Goal: Use online tool/utility: Utilize a website feature to perform a specific function

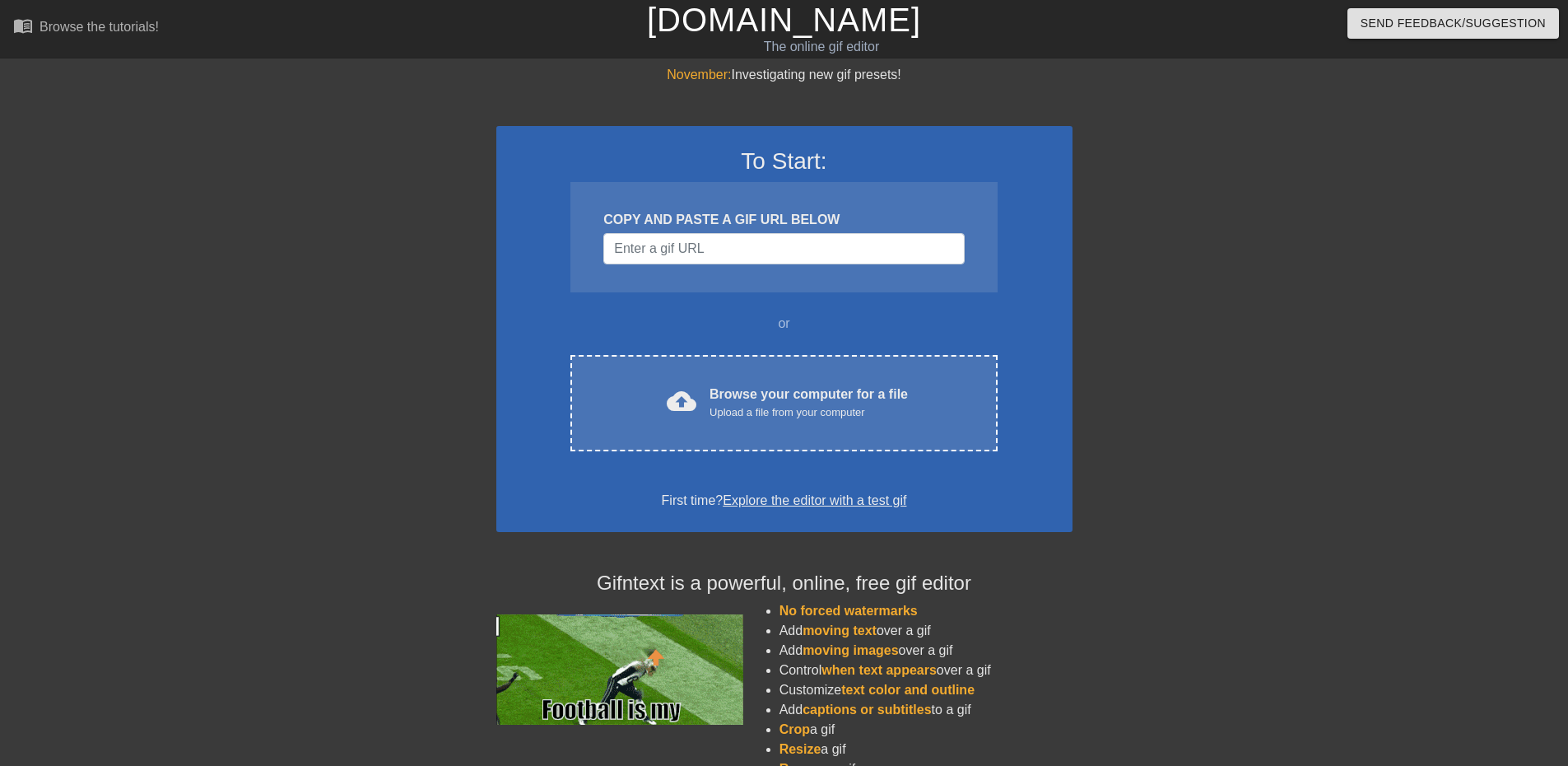
click at [820, 423] on div "cloud_upload Browse your computer for a file Upload a file from your computer C…" at bounding box center [783, 402] width 426 height 96
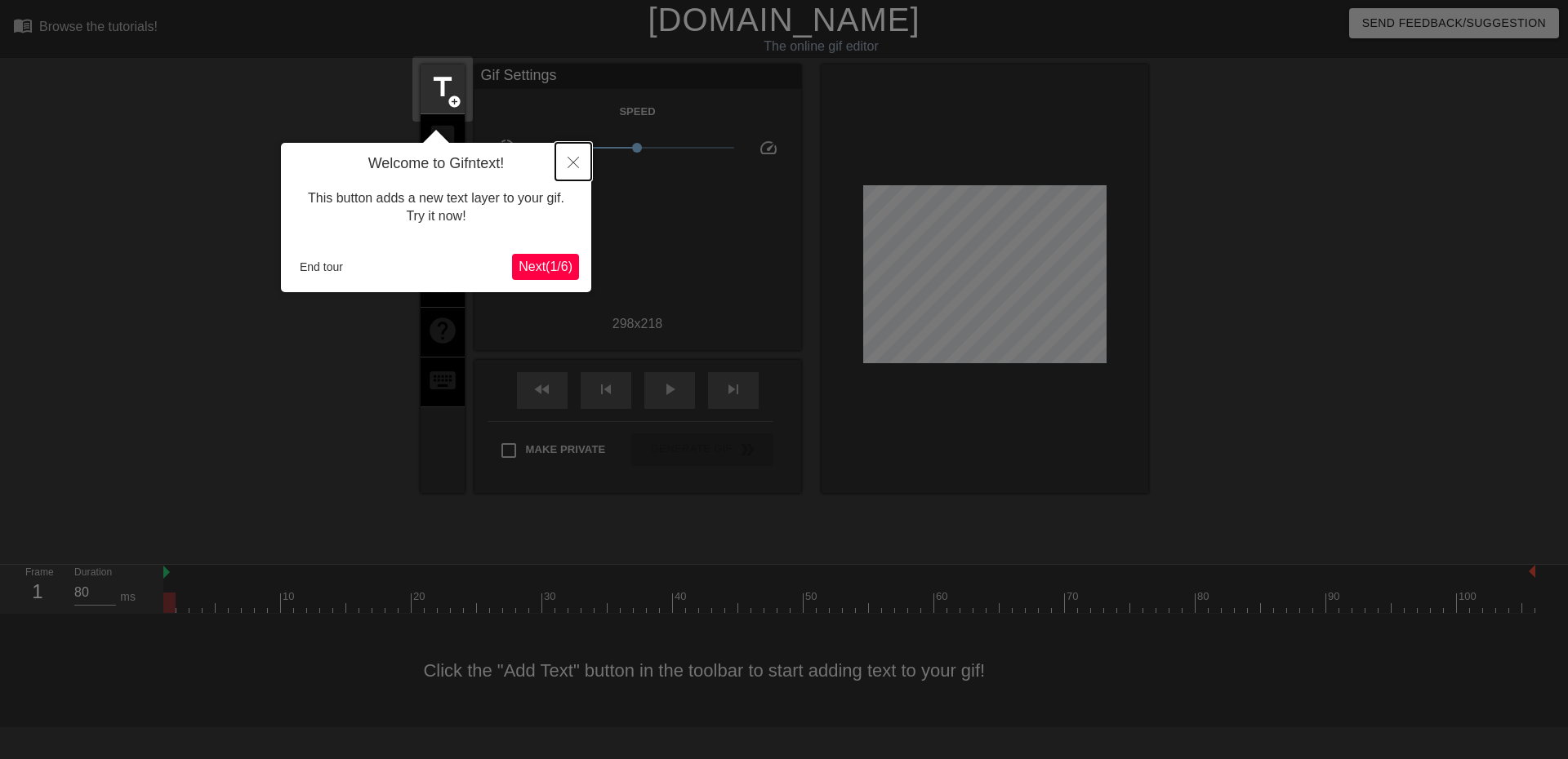
click at [575, 164] on icon "Close" at bounding box center [573, 162] width 12 height 12
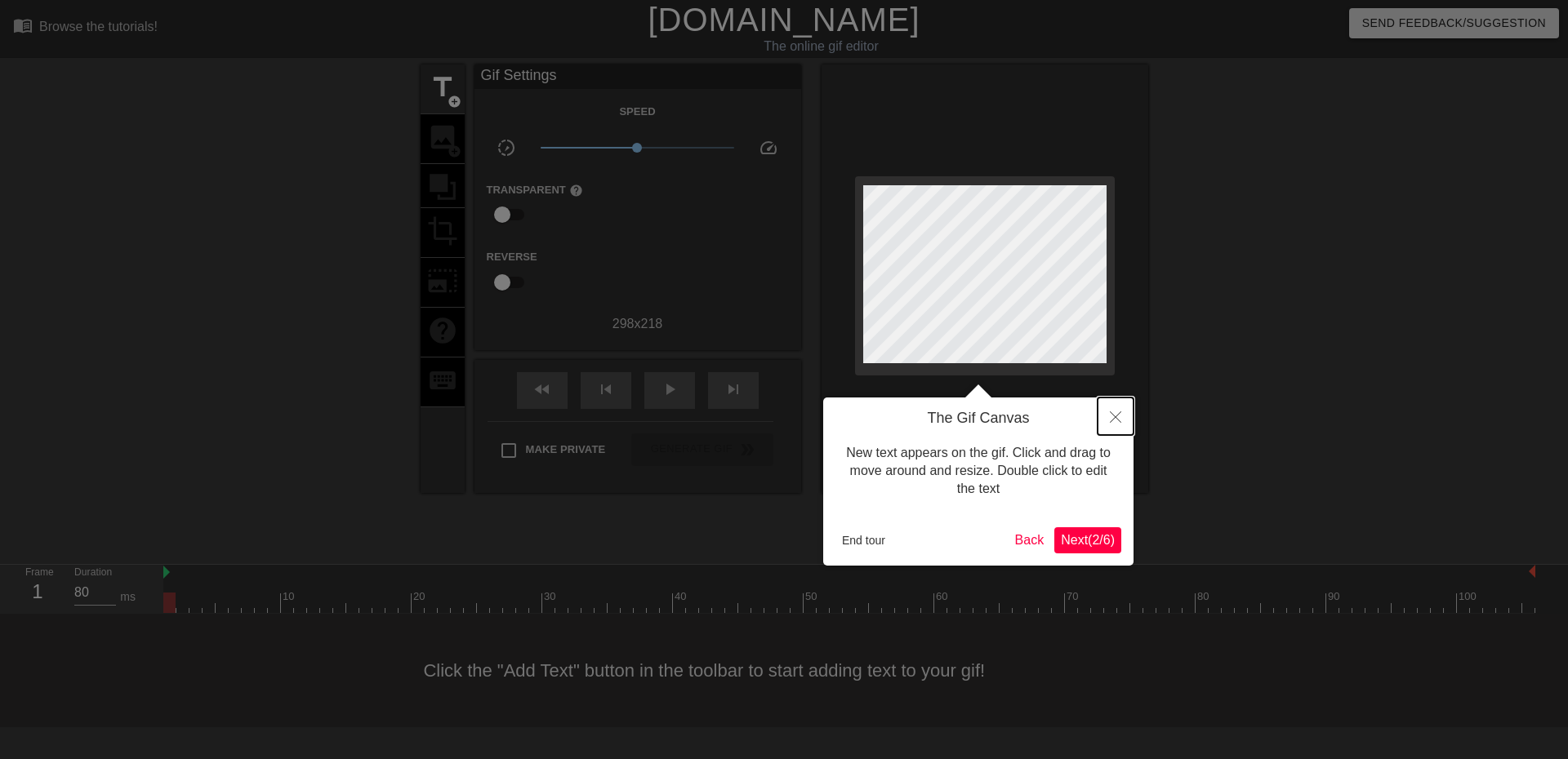
click at [1121, 422] on button "Close" at bounding box center [1115, 416] width 35 height 37
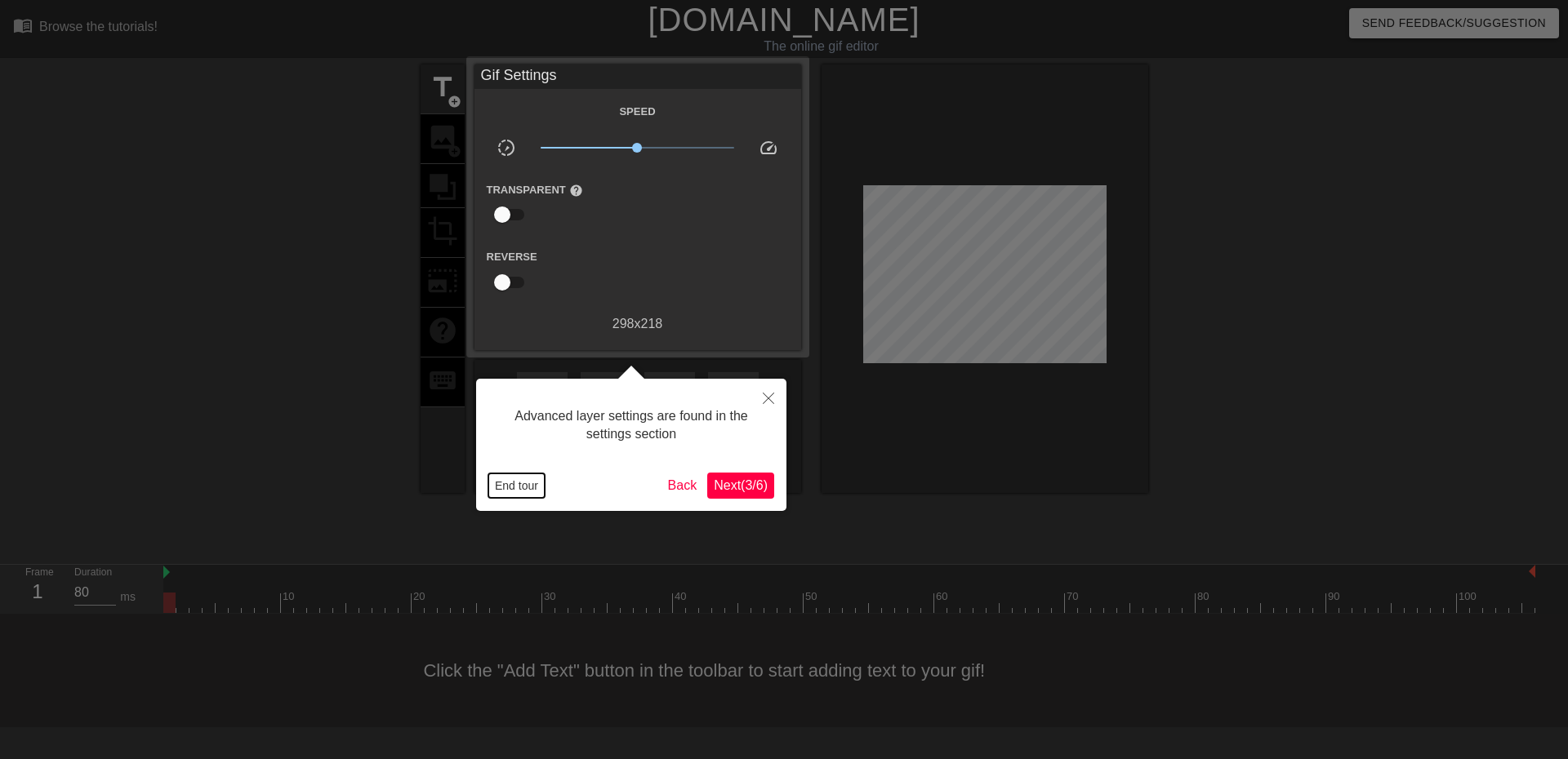
click at [508, 483] on button "End tour" at bounding box center [516, 485] width 56 height 25
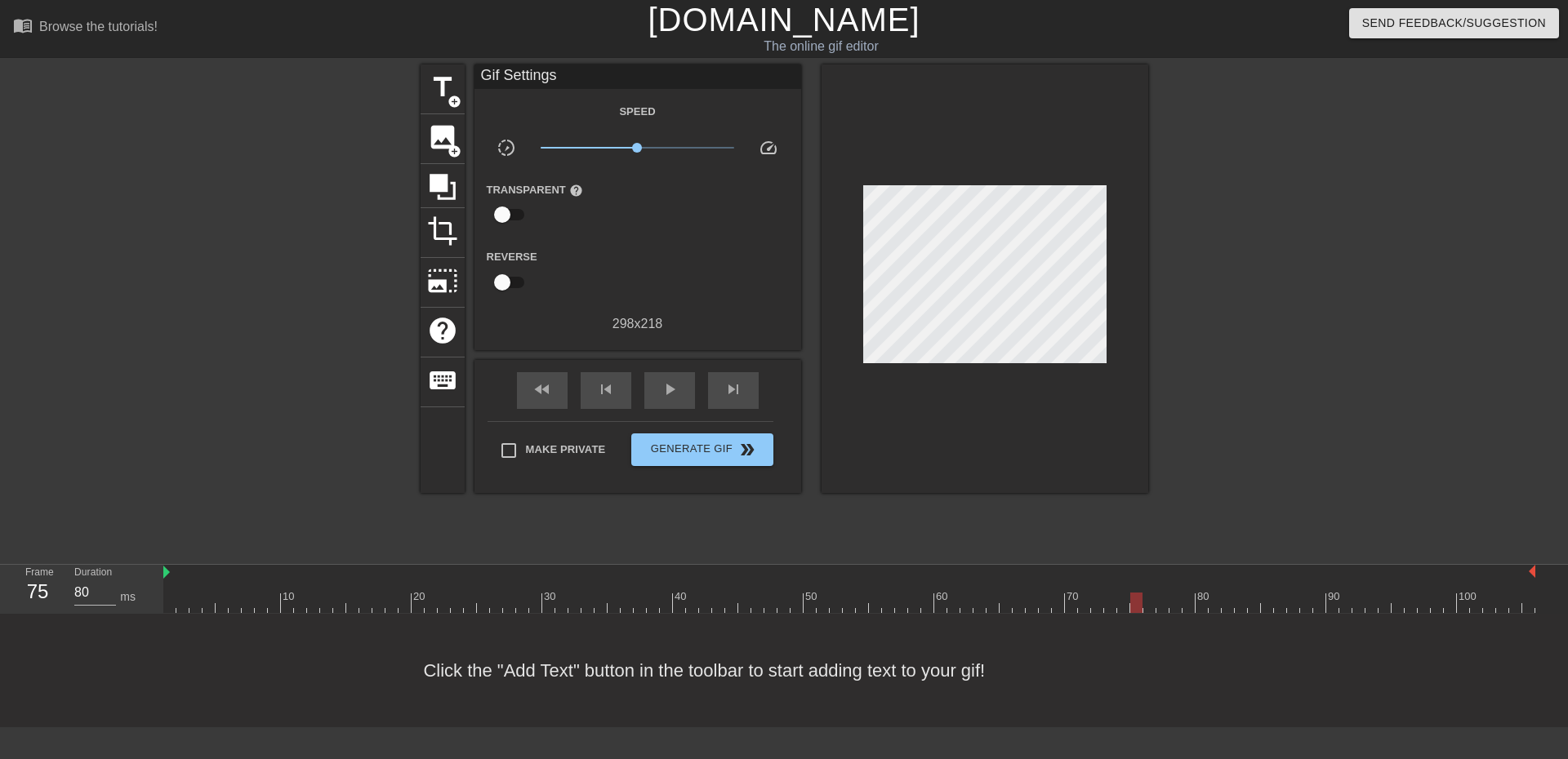
drag, startPoint x: 172, startPoint y: 606, endPoint x: 1141, endPoint y: 608, distance: 969.0
click at [1141, 608] on div at bounding box center [1136, 602] width 12 height 21
click at [1143, 605] on div at bounding box center [1148, 602] width 12 height 21
click at [442, 92] on span "title" at bounding box center [442, 87] width 31 height 31
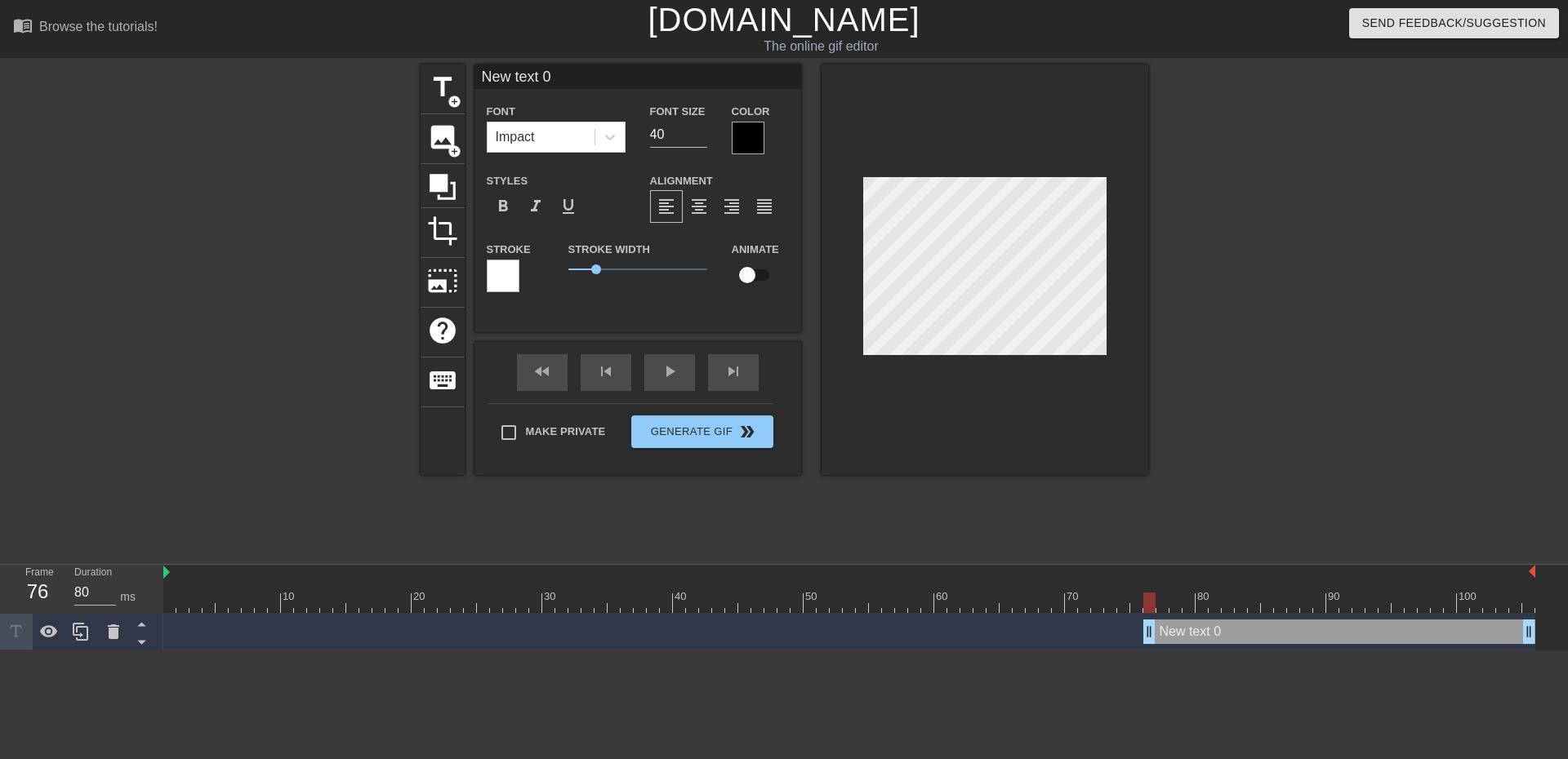
scroll to position [2, 5]
click at [1213, 326] on div at bounding box center [1289, 308] width 245 height 489
click at [1113, 353] on div at bounding box center [985, 269] width 327 height 411
type input "M text 0"
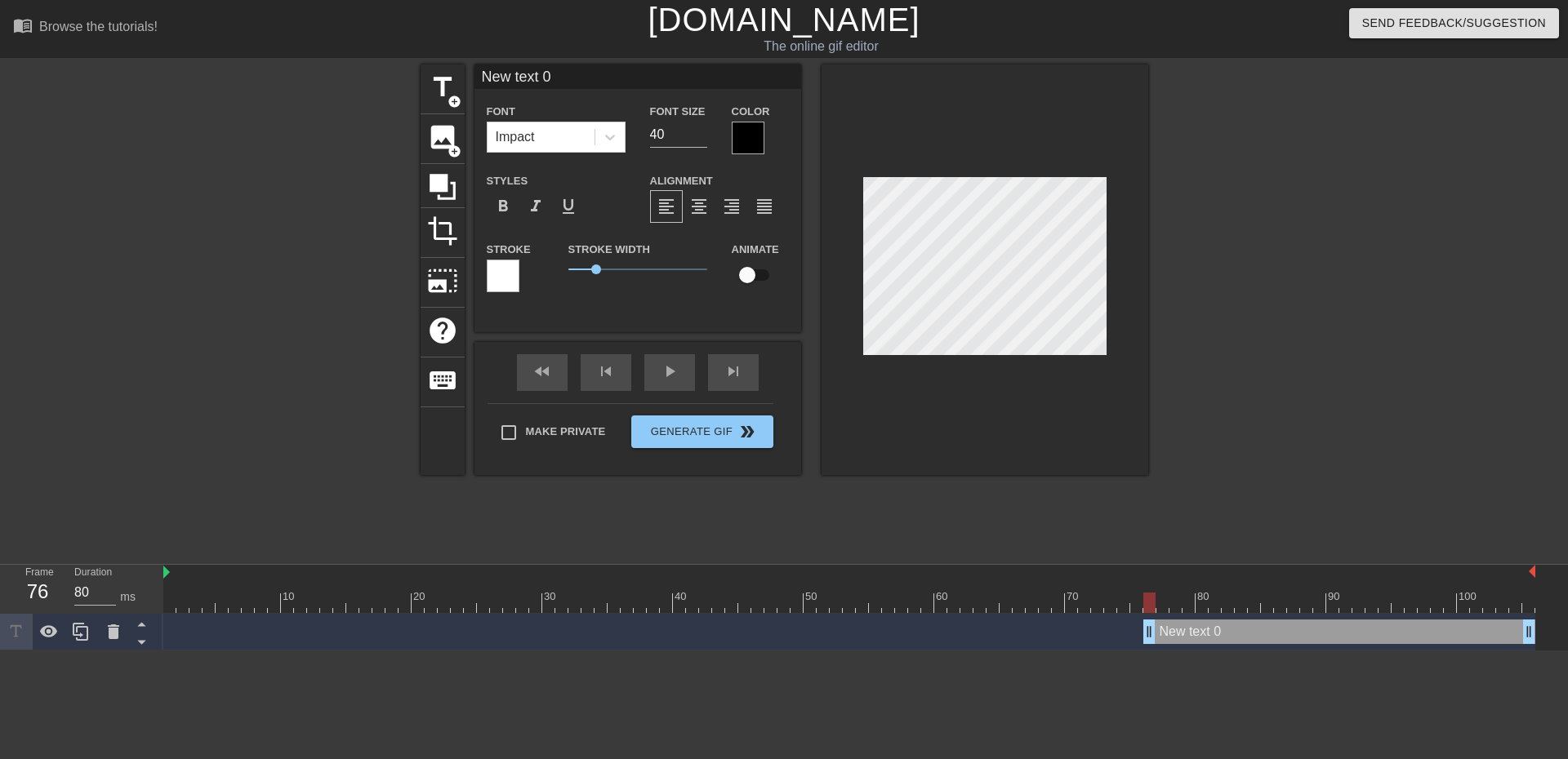
type textarea "M text 0"
type input "Mo text 0"
type textarea "Mo text 0"
type input "Mor text 0"
type textarea "Mor text 0"
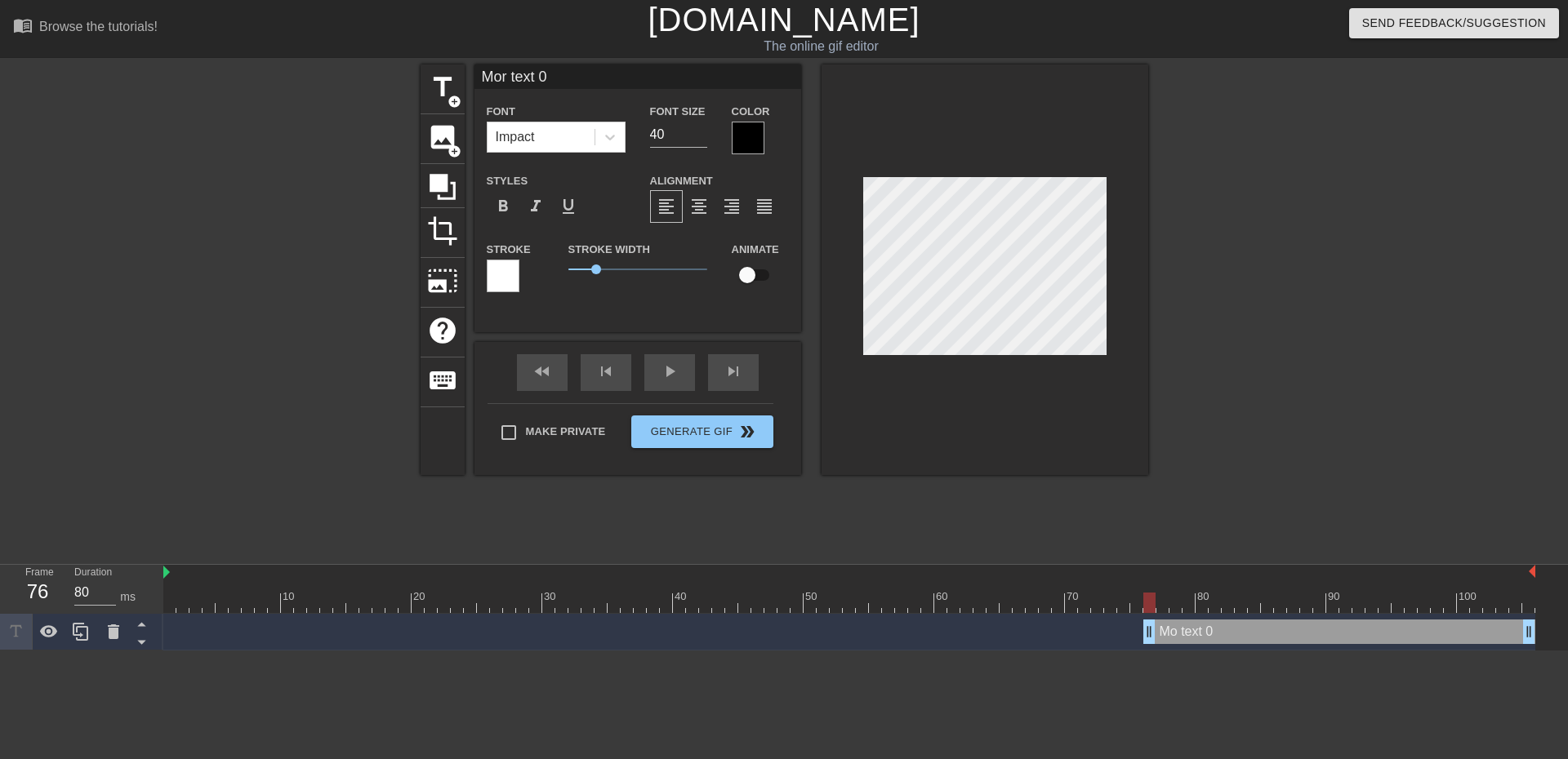
type input "More text 0"
type textarea "More text 0"
type input "Moretext 0"
type textarea "Moretext 0"
type input "Moreext 0"
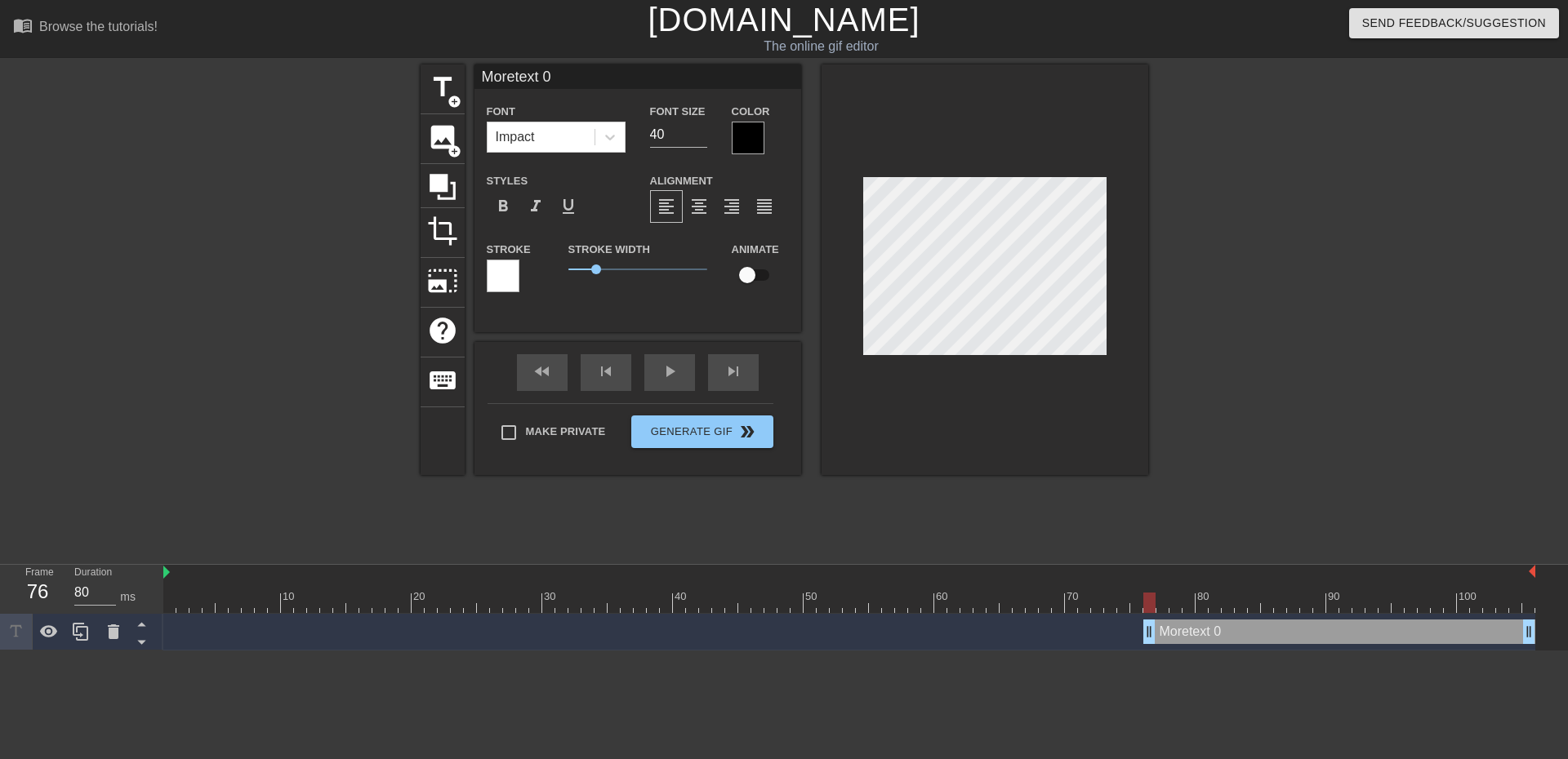
type textarea "Moreext 0"
type input "Morext 0"
type textarea "Morext 0"
type input "[PERSON_NAME] 0"
type textarea "[PERSON_NAME] 0"
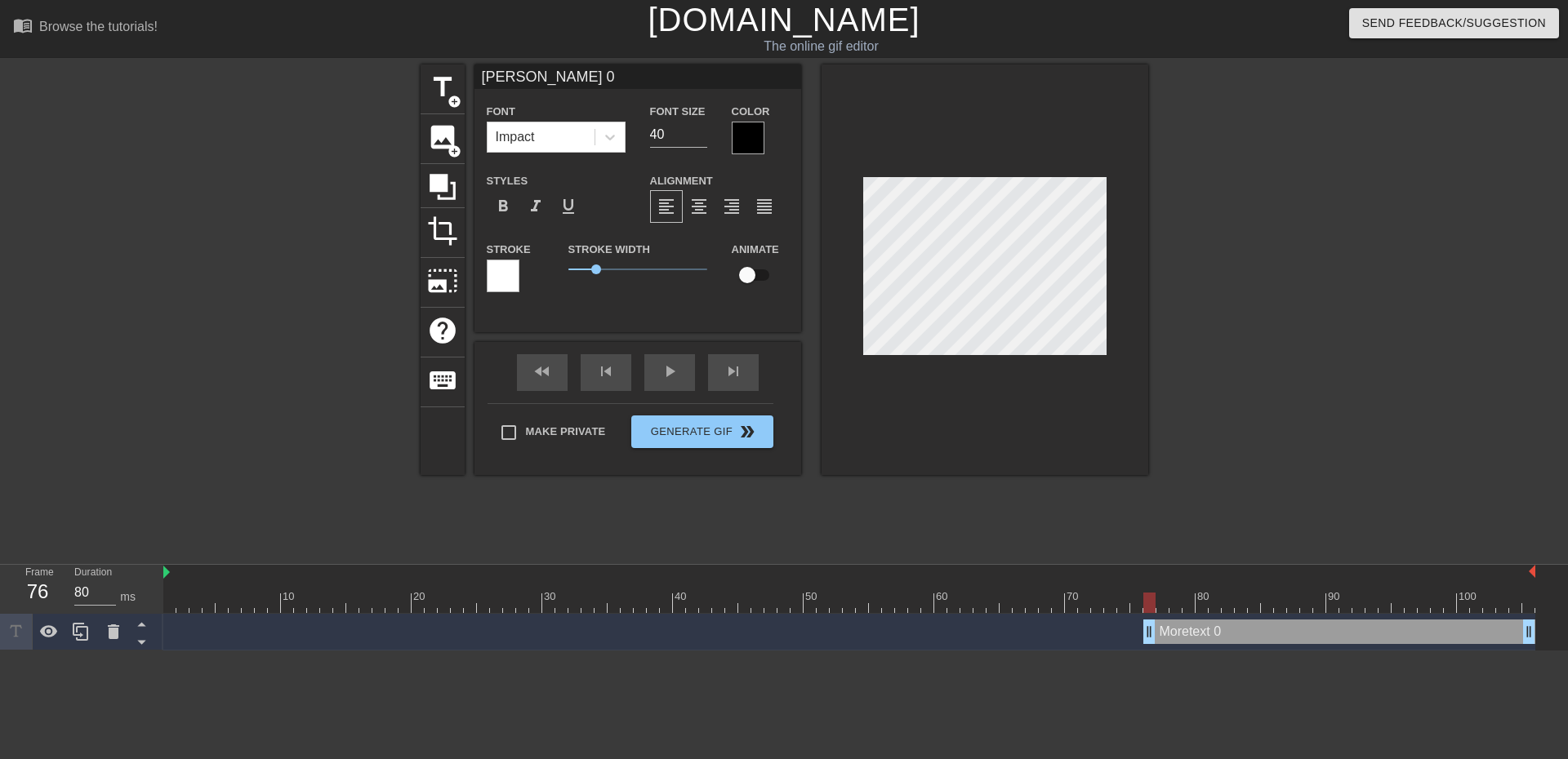
type input "More 0"
type textarea "More 0"
type input "More0"
type textarea "More0"
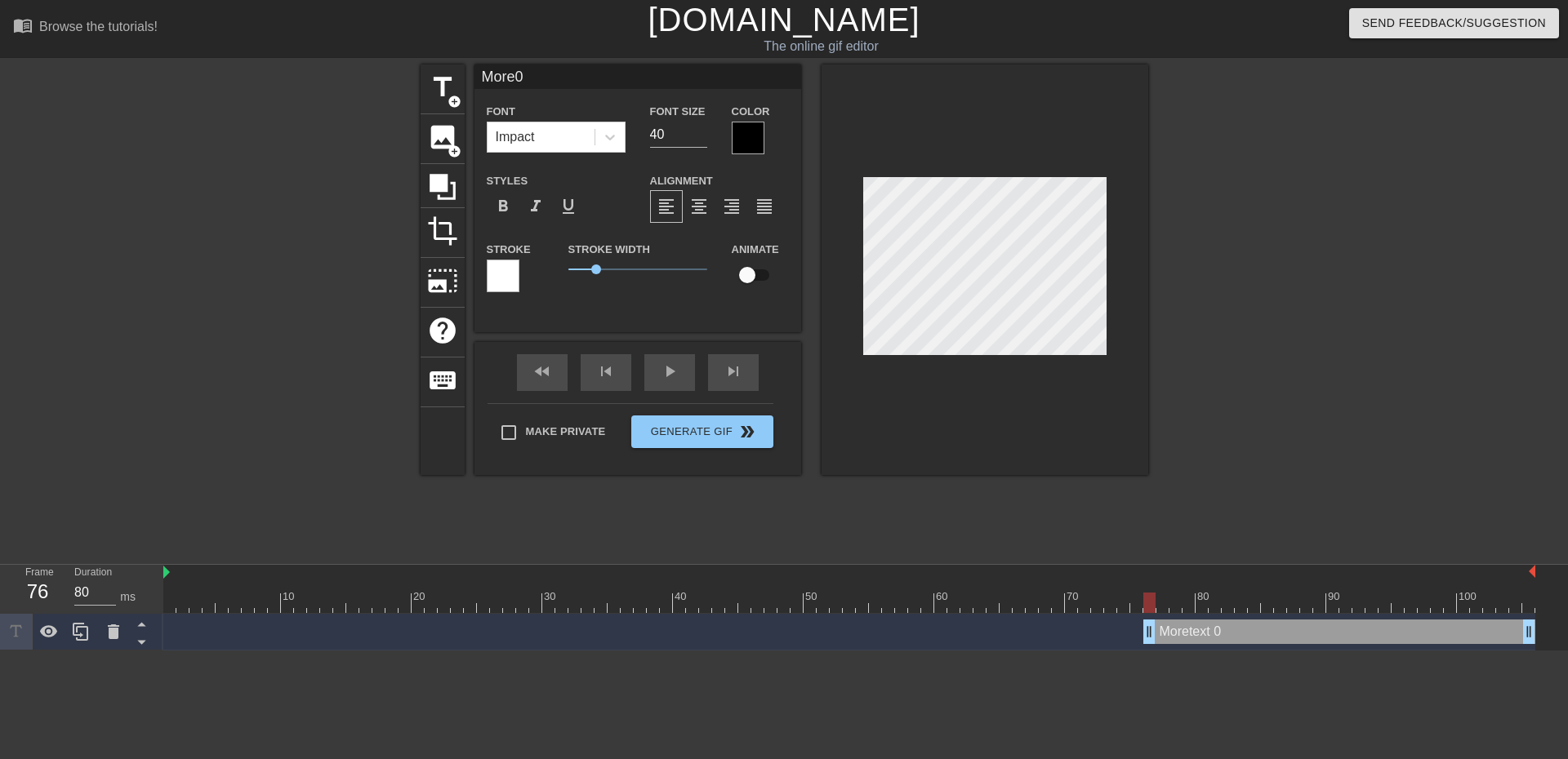
type input "More"
type textarea "More"
type input "More"
type textarea "More"
type input "More S"
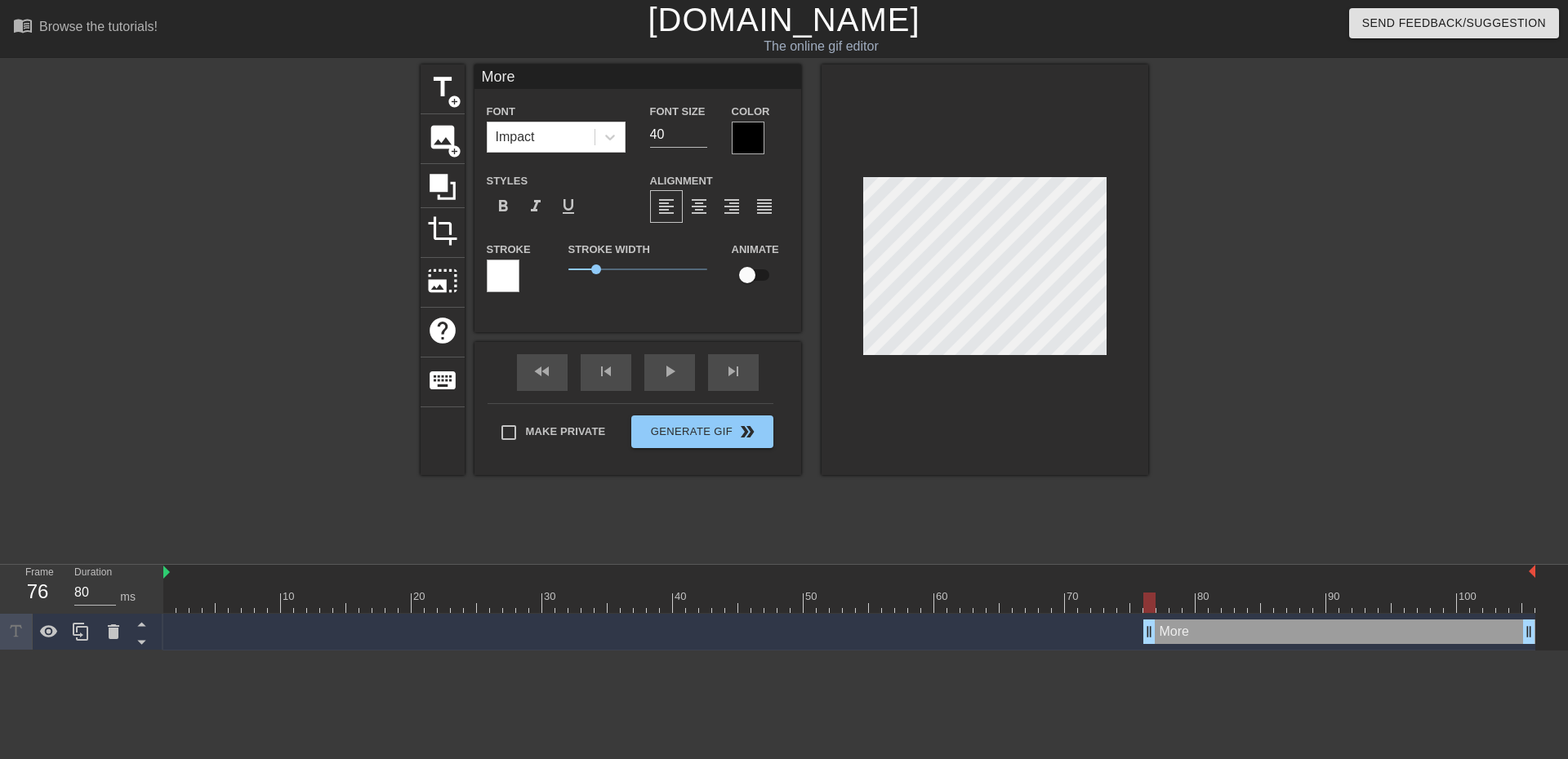
type textarea "More S"
type input "More SP"
type textarea "More SP"
type input "More SPA"
type textarea "More SPA"
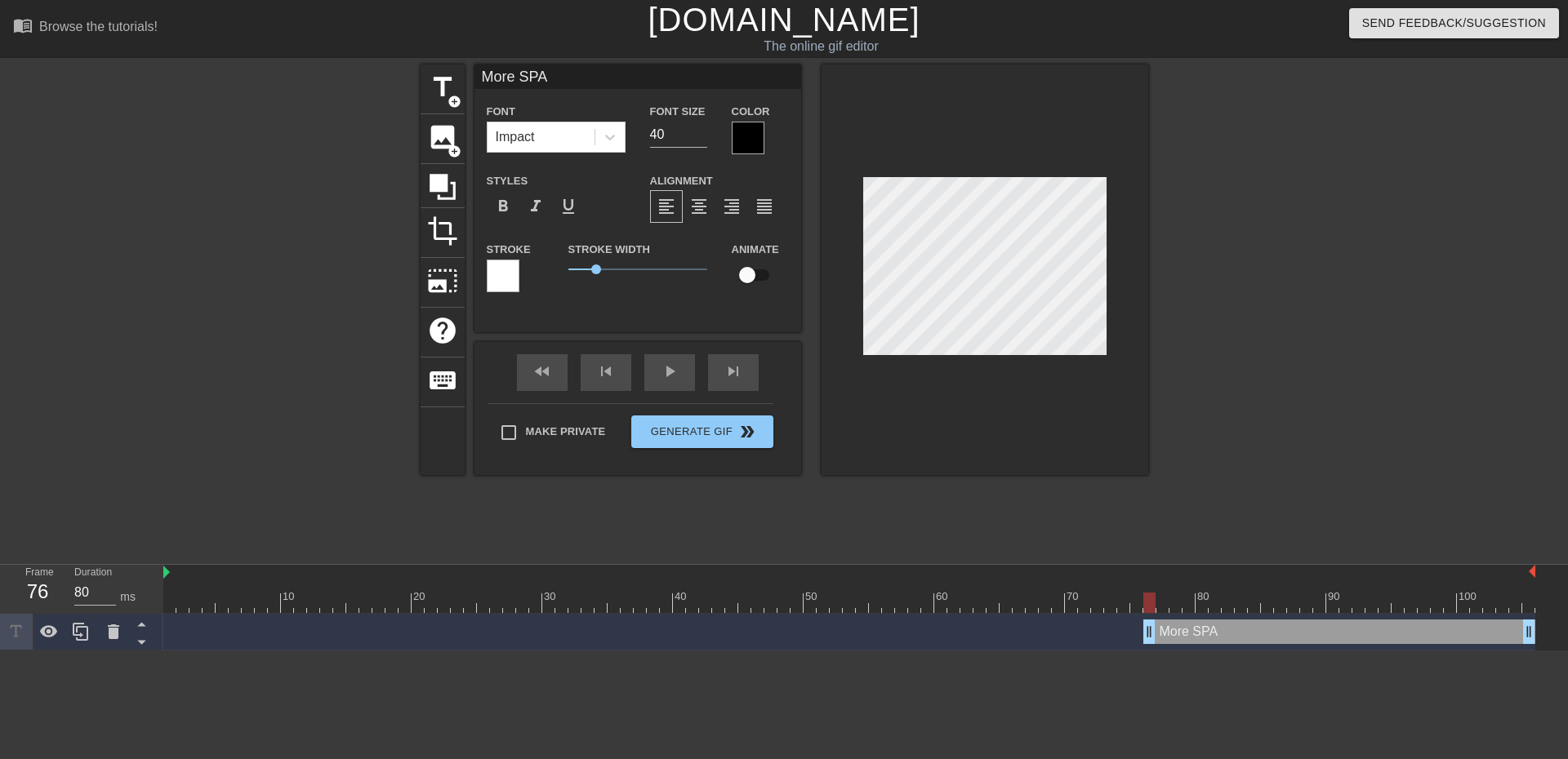
type input "More SPAM"
type textarea "More SPAM"
click at [740, 135] on div at bounding box center [748, 138] width 33 height 32
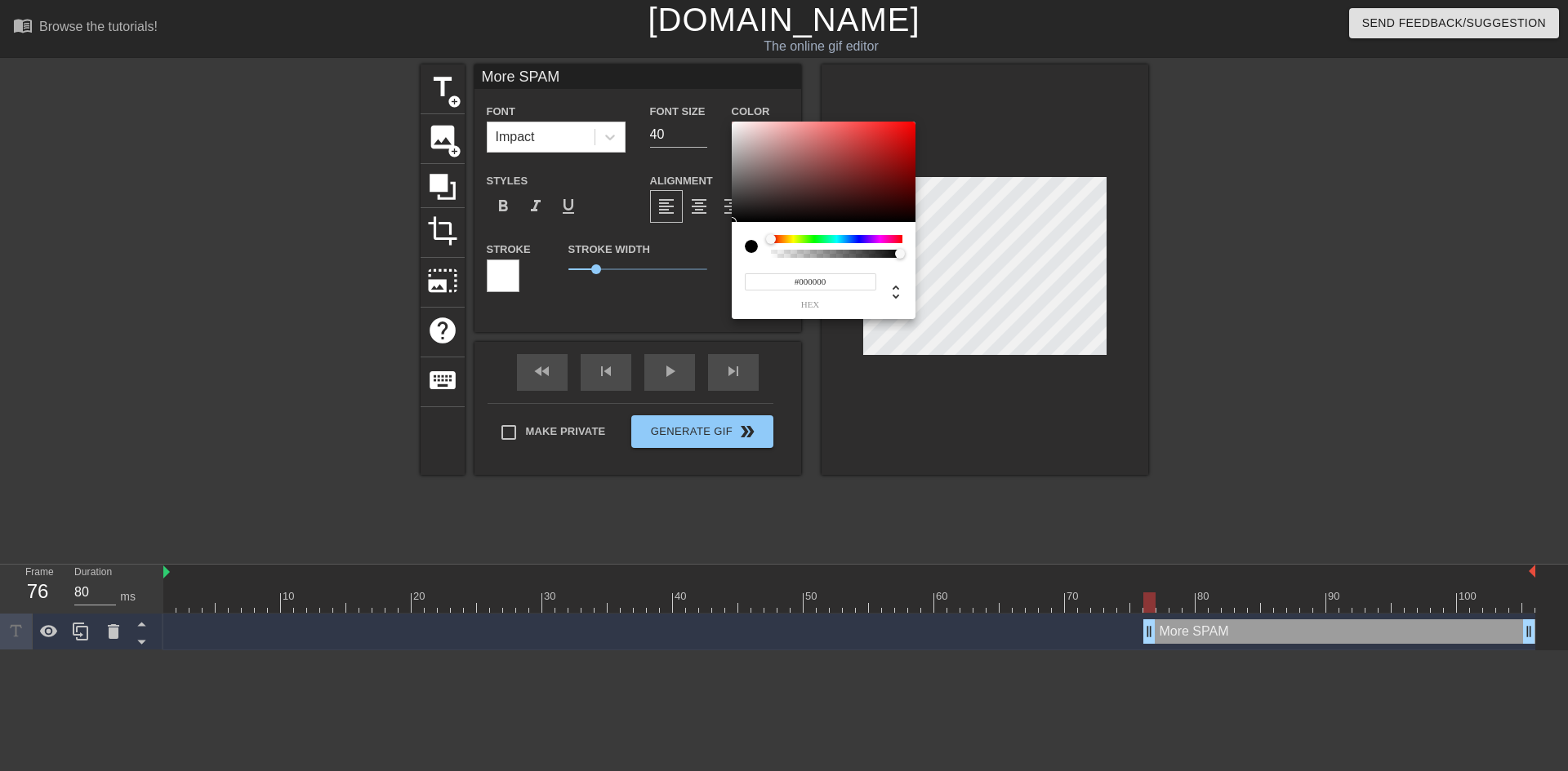
type input "#DDD3D3"
click at [740, 135] on div at bounding box center [823, 172] width 184 height 101
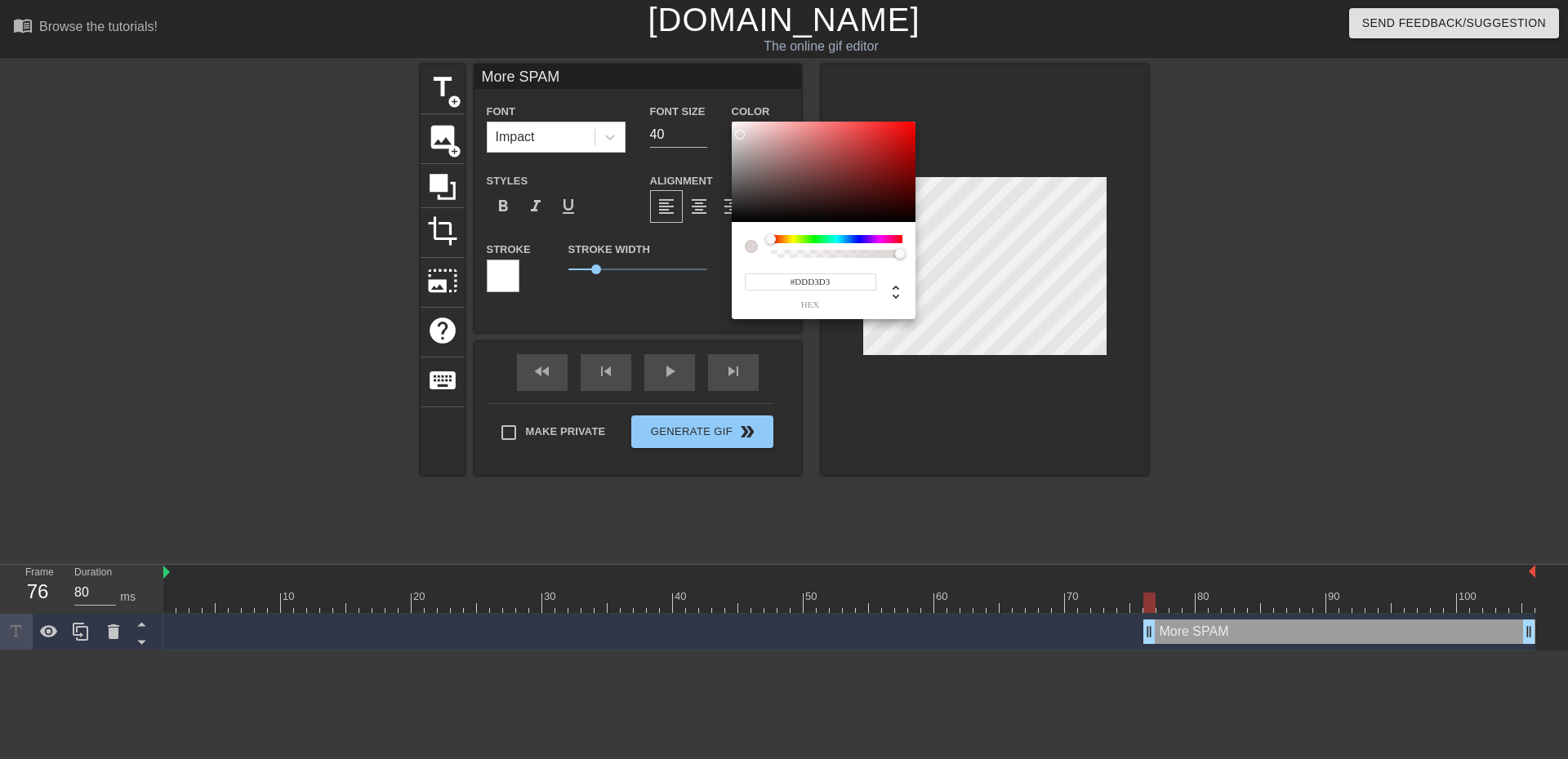
drag, startPoint x: 1254, startPoint y: 446, endPoint x: 1203, endPoint y: 398, distance: 70.0
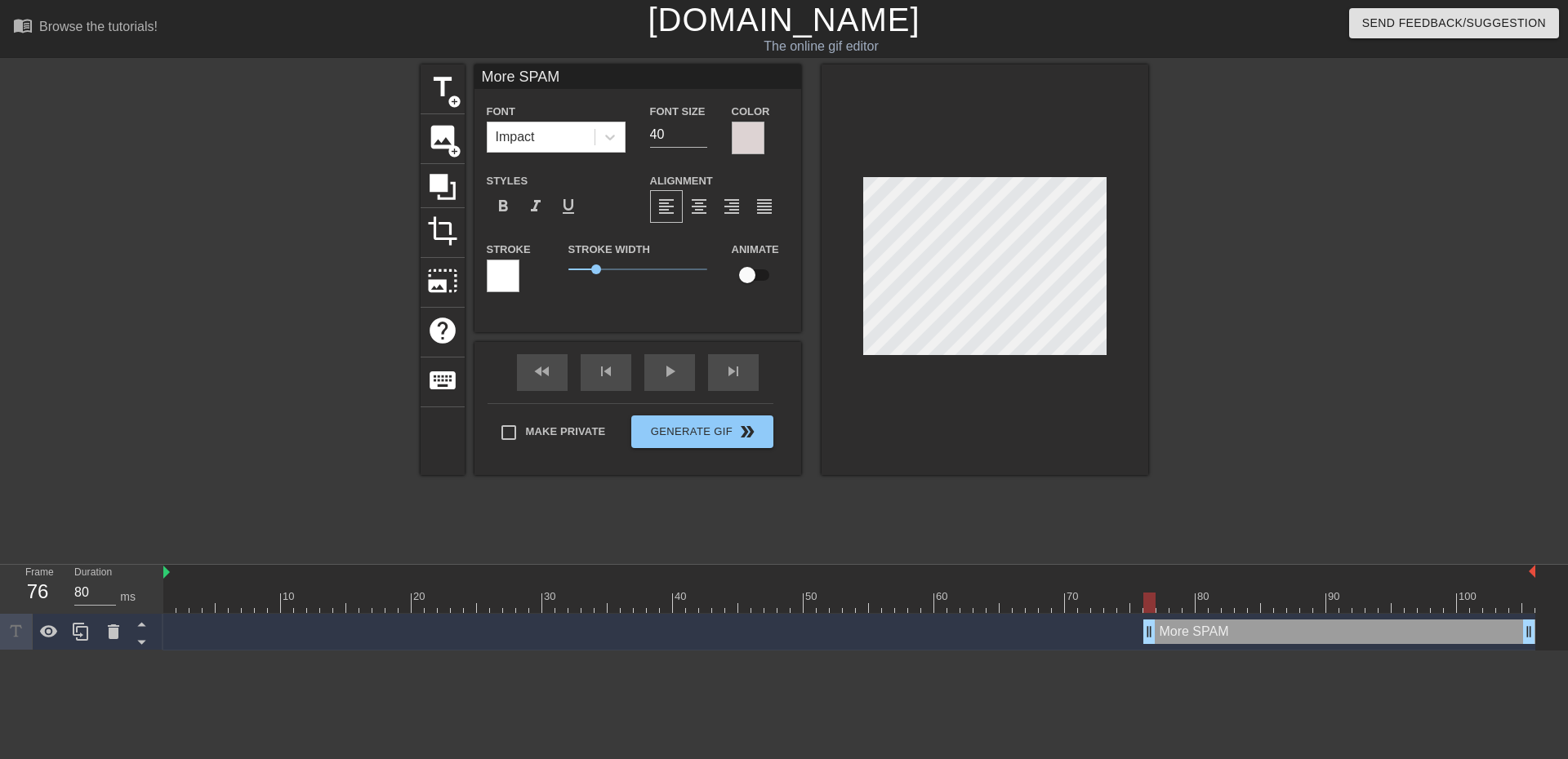
drag, startPoint x: 1221, startPoint y: 359, endPoint x: 1153, endPoint y: 346, distance: 69.2
click at [1220, 359] on div at bounding box center [1289, 308] width 245 height 489
click at [119, 644] on div at bounding box center [113, 631] width 33 height 35
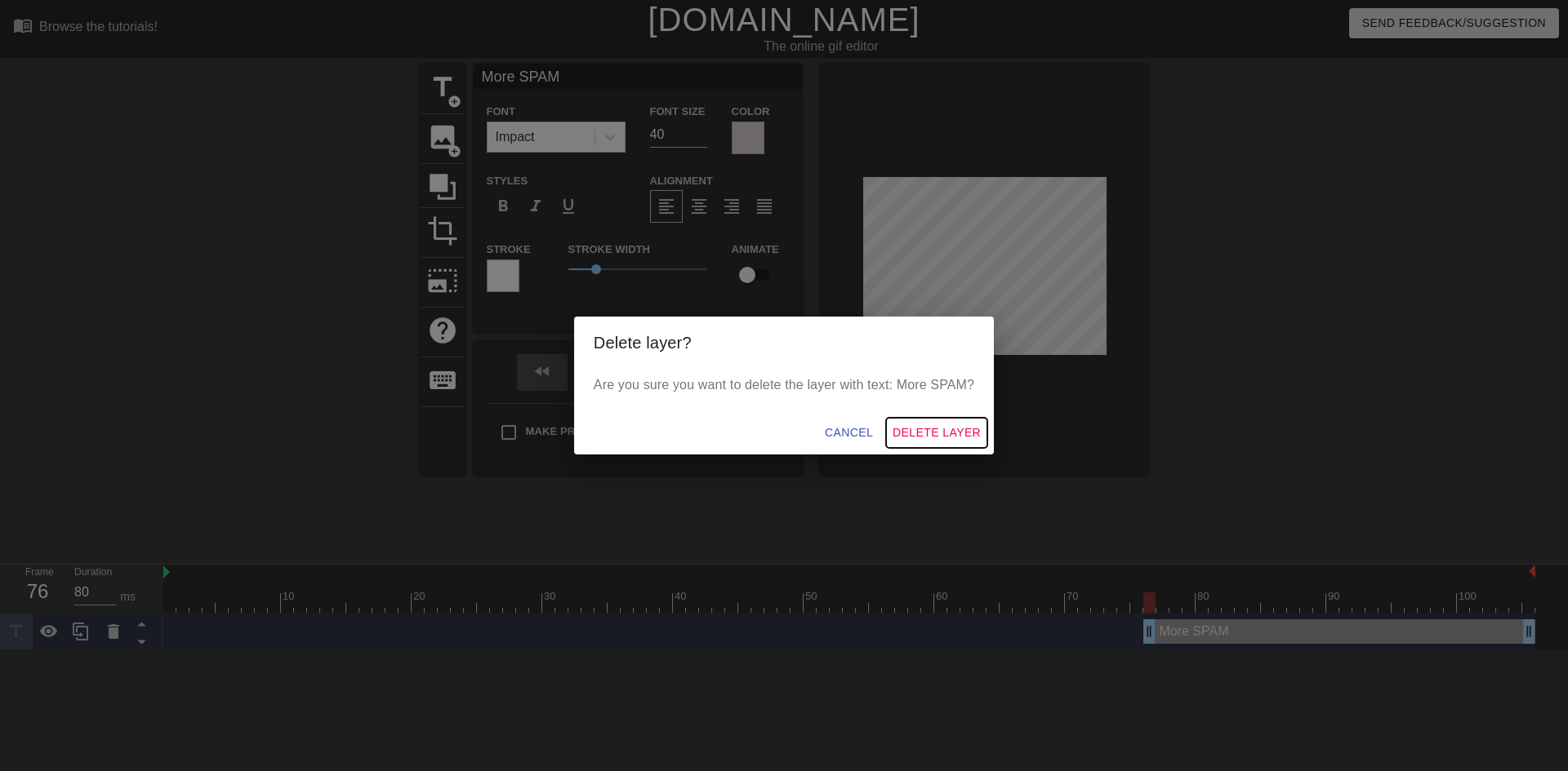
click at [933, 440] on span "Delete Layer" at bounding box center [937, 432] width 89 height 21
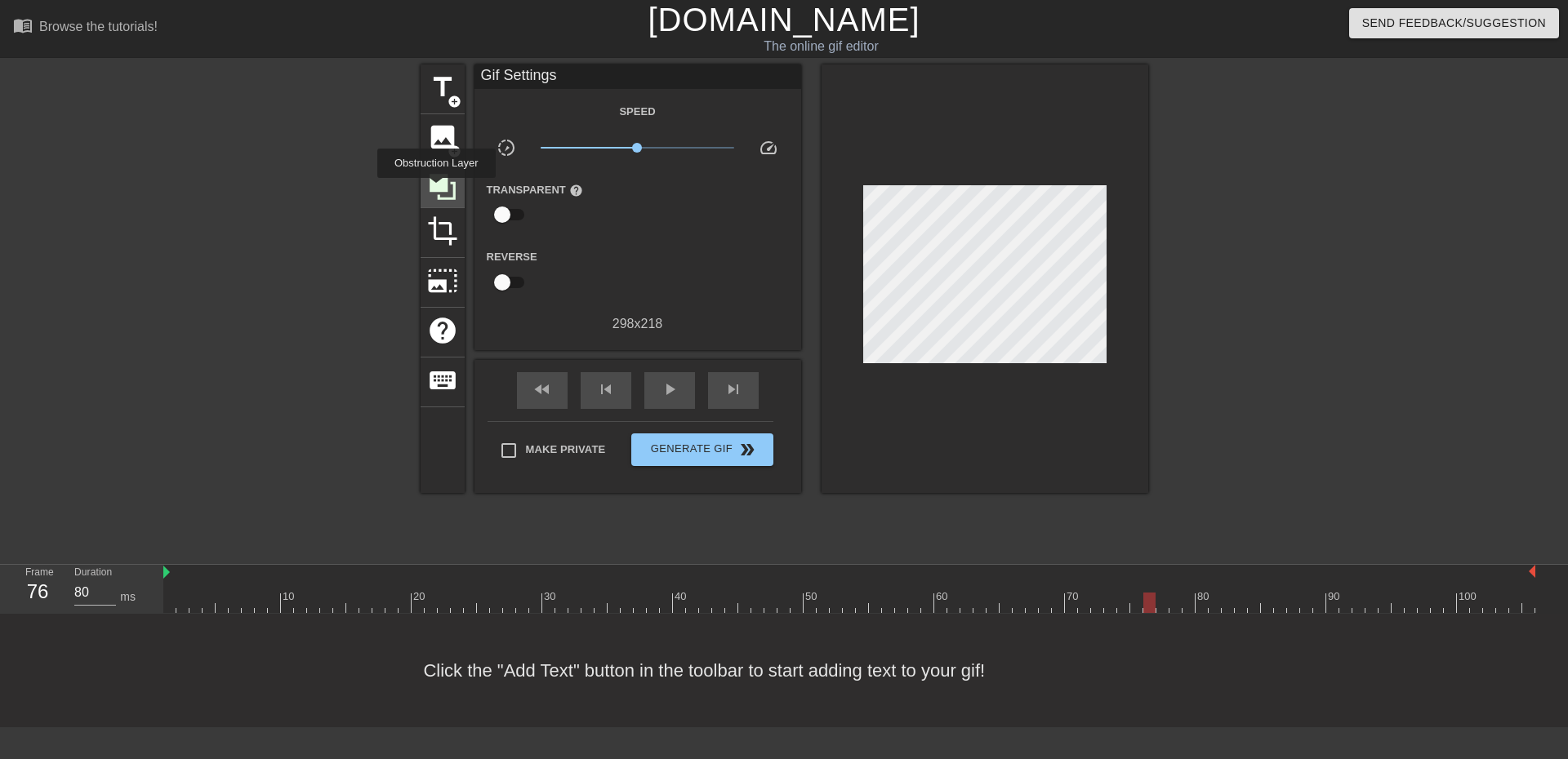
click at [436, 189] on icon at bounding box center [442, 187] width 27 height 27
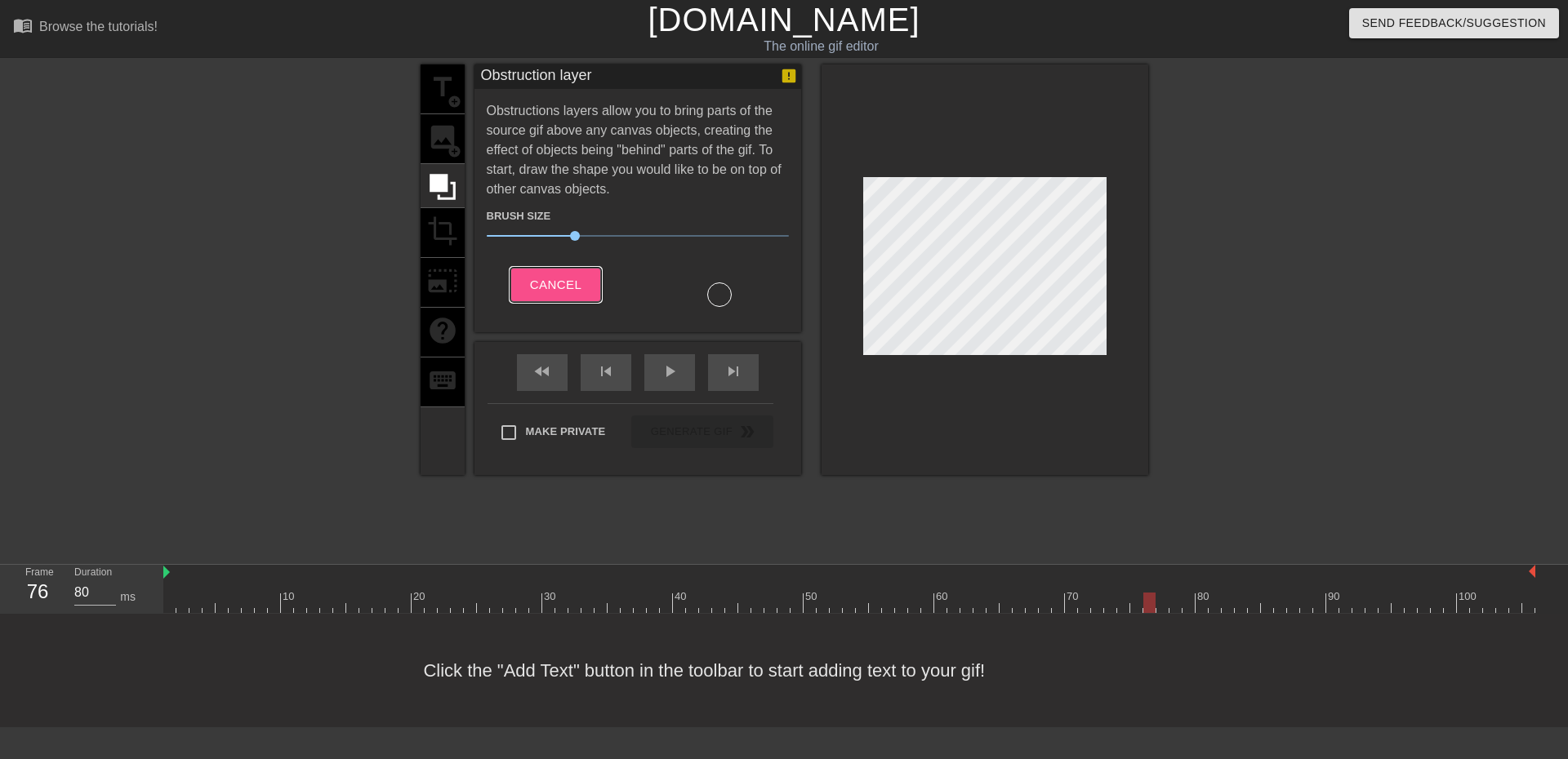
click at [549, 285] on span "Cancel" at bounding box center [555, 285] width 51 height 22
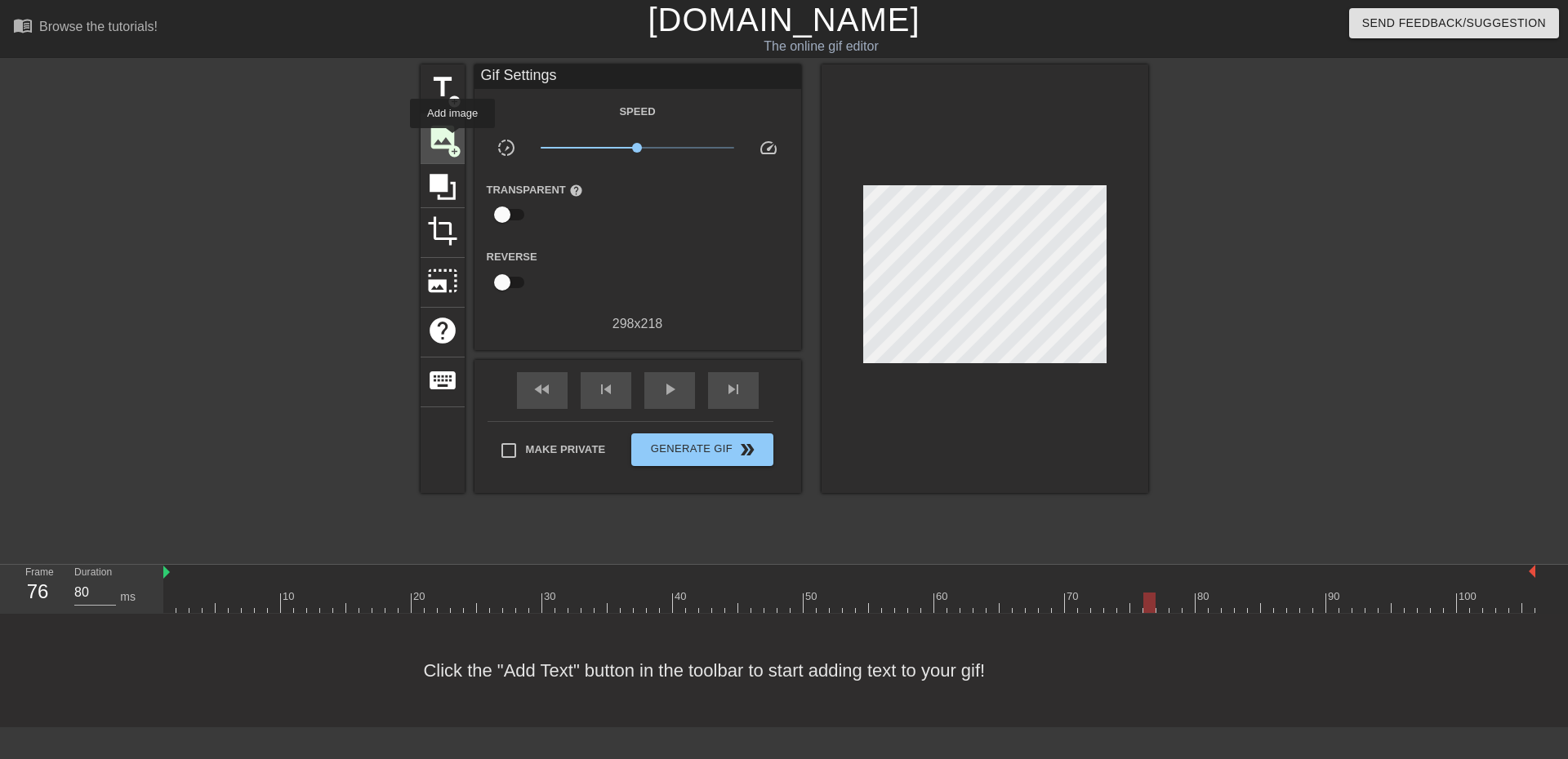
click at [452, 140] on span "image" at bounding box center [442, 137] width 31 height 31
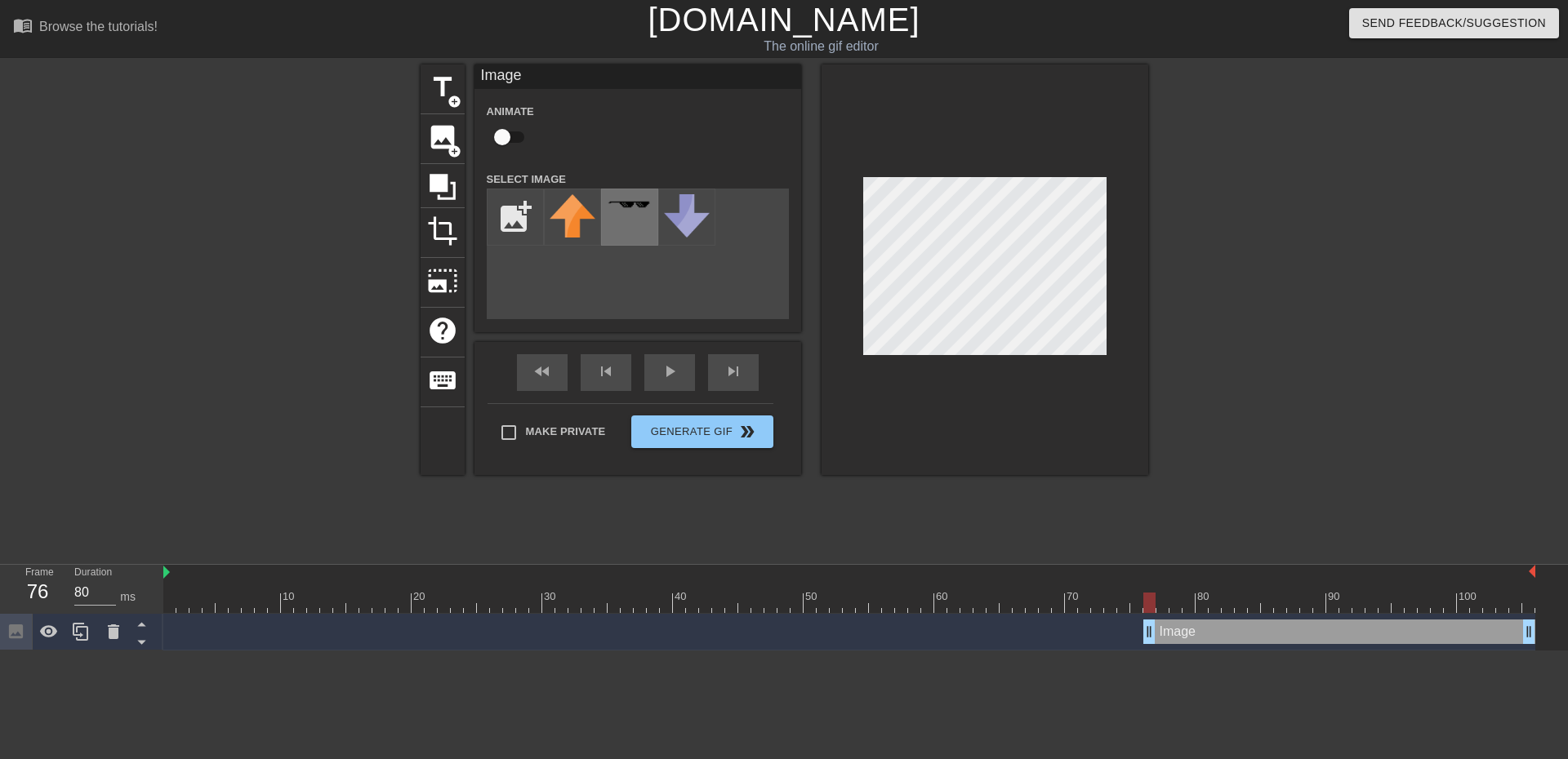
click at [640, 215] on div at bounding box center [629, 217] width 57 height 57
click at [1118, 240] on div at bounding box center [985, 269] width 327 height 411
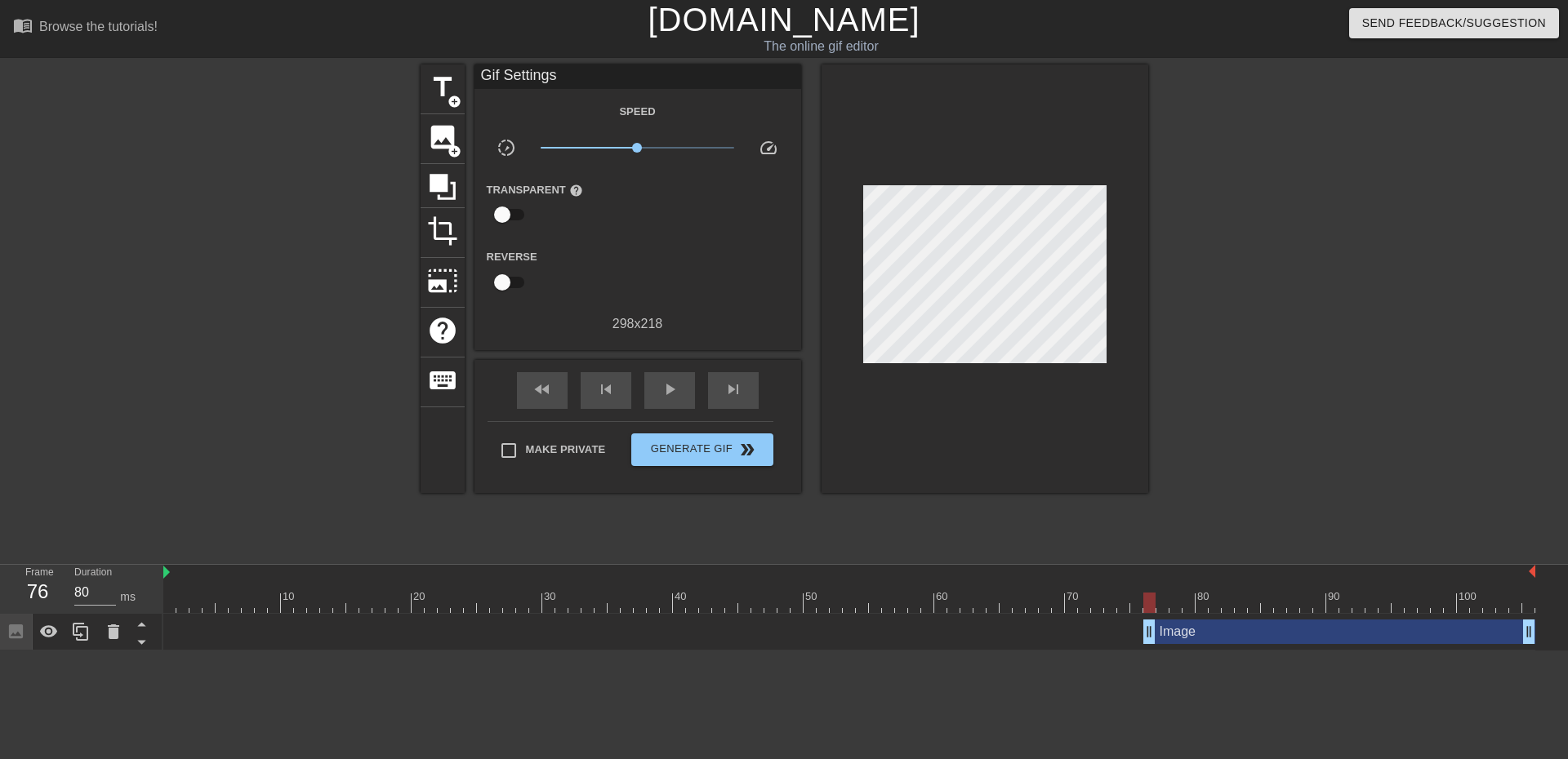
click at [1200, 275] on div at bounding box center [1289, 308] width 245 height 489
click at [447, 145] on span "add_circle" at bounding box center [454, 152] width 14 height 14
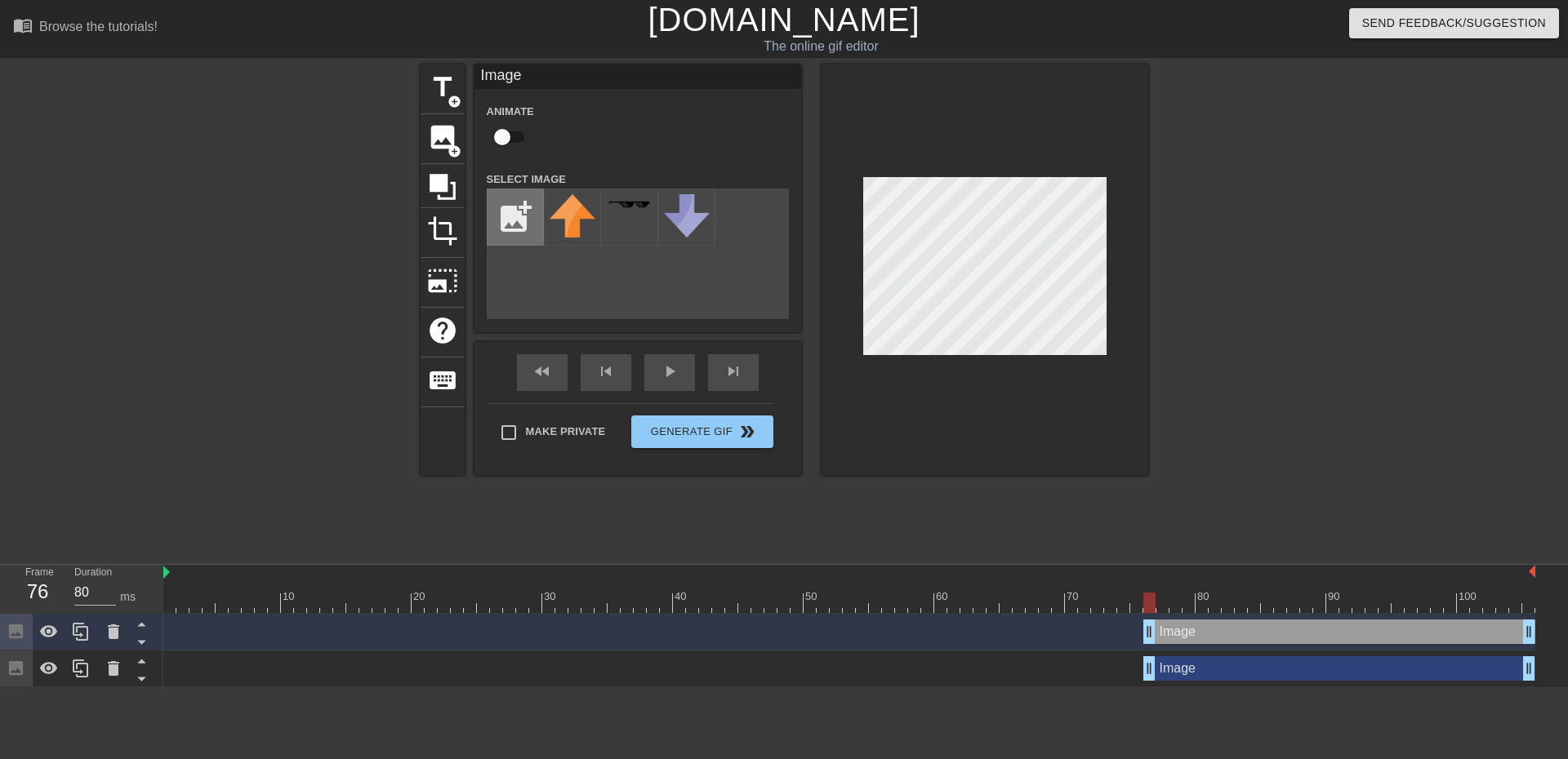
click at [514, 212] on input "file" at bounding box center [515, 217] width 55 height 55
click at [1110, 271] on div at bounding box center [985, 269] width 327 height 411
click at [1297, 323] on div at bounding box center [1289, 308] width 245 height 489
click at [113, 637] on icon at bounding box center [113, 631] width 12 height 15
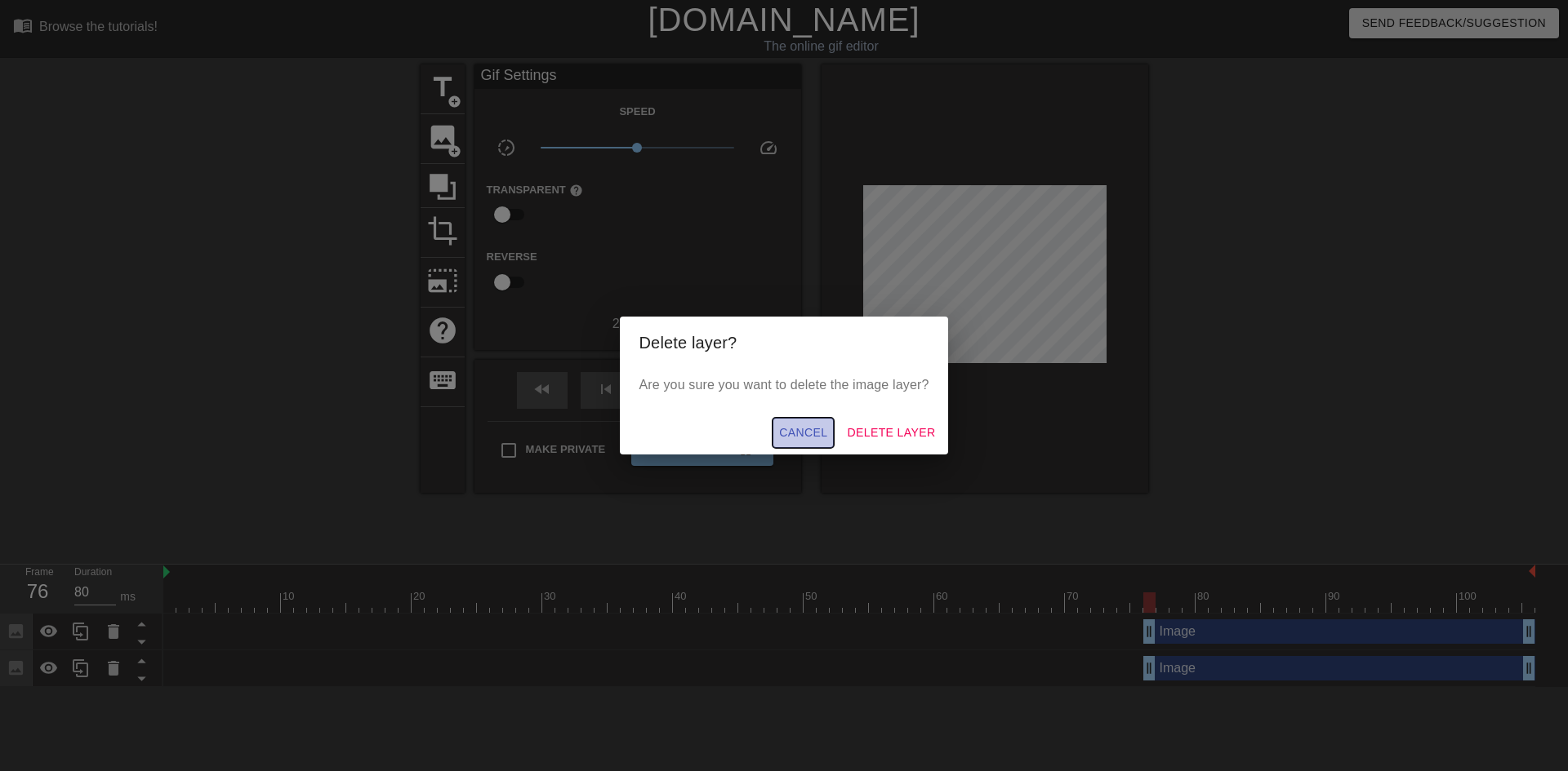
click at [802, 436] on span "Cancel" at bounding box center [803, 432] width 48 height 21
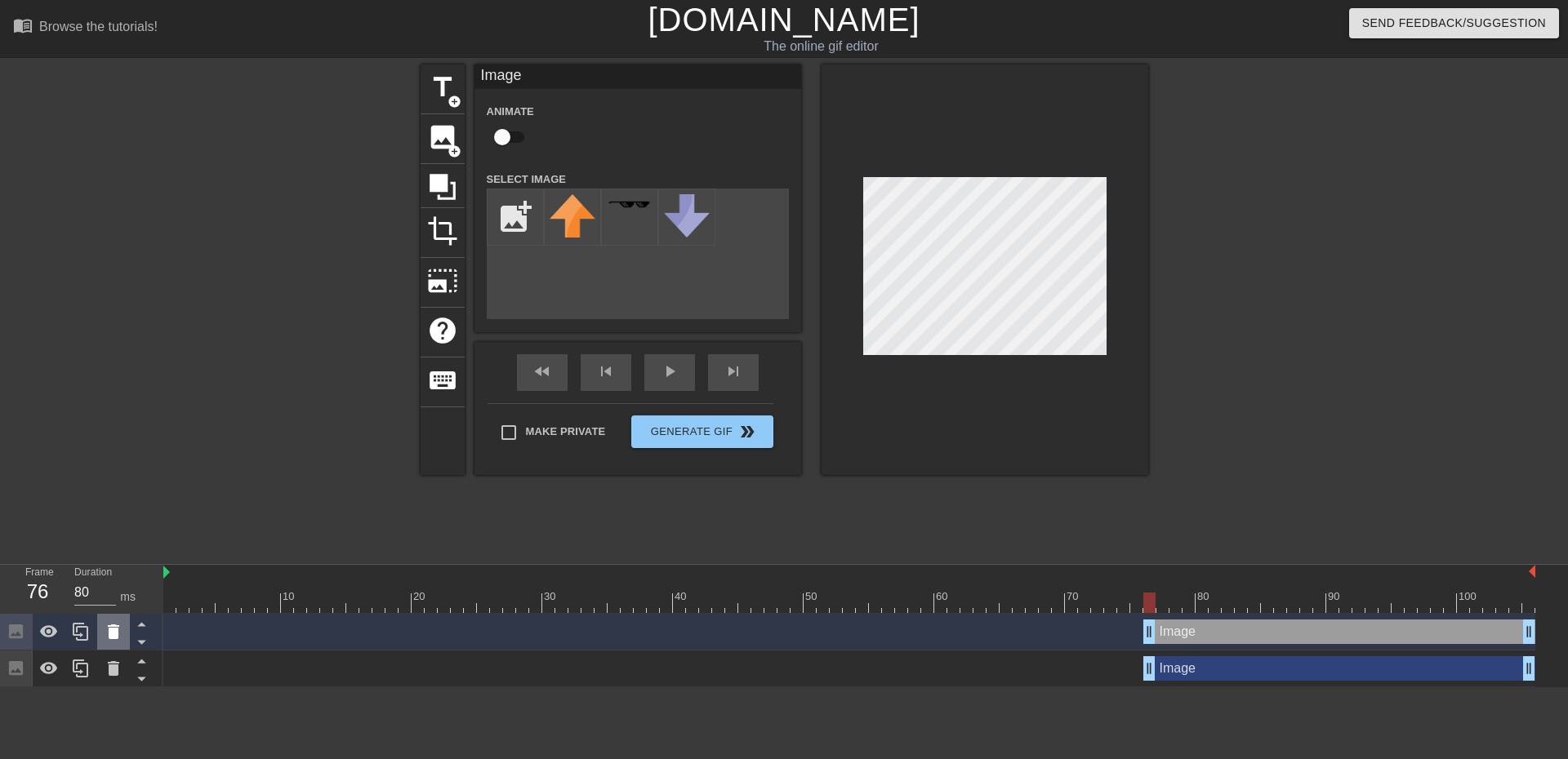
click at [112, 637] on icon at bounding box center [113, 631] width 12 height 15
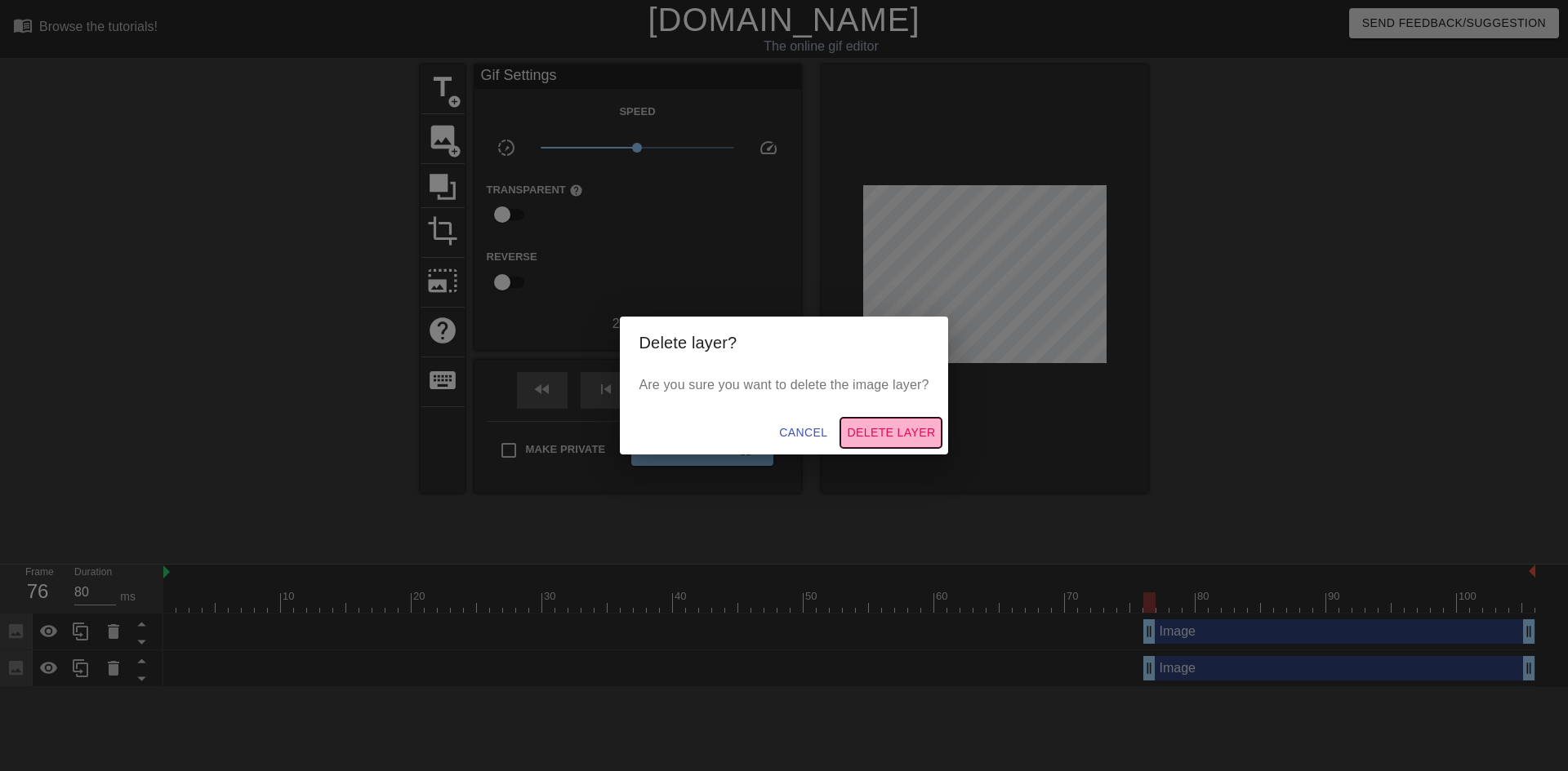
click at [873, 427] on span "Delete Layer" at bounding box center [891, 432] width 89 height 21
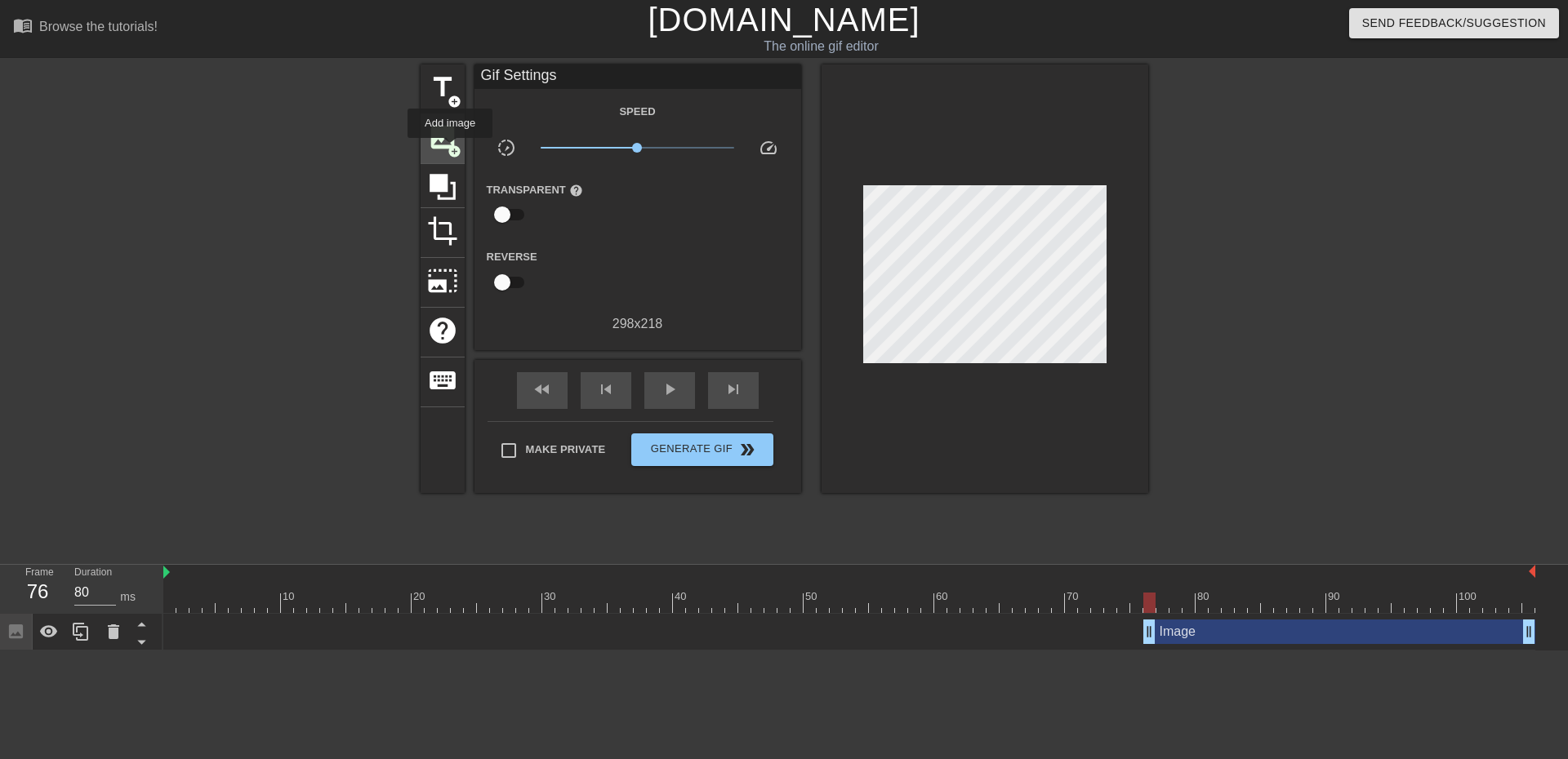
click at [450, 150] on span "add_circle" at bounding box center [454, 152] width 14 height 14
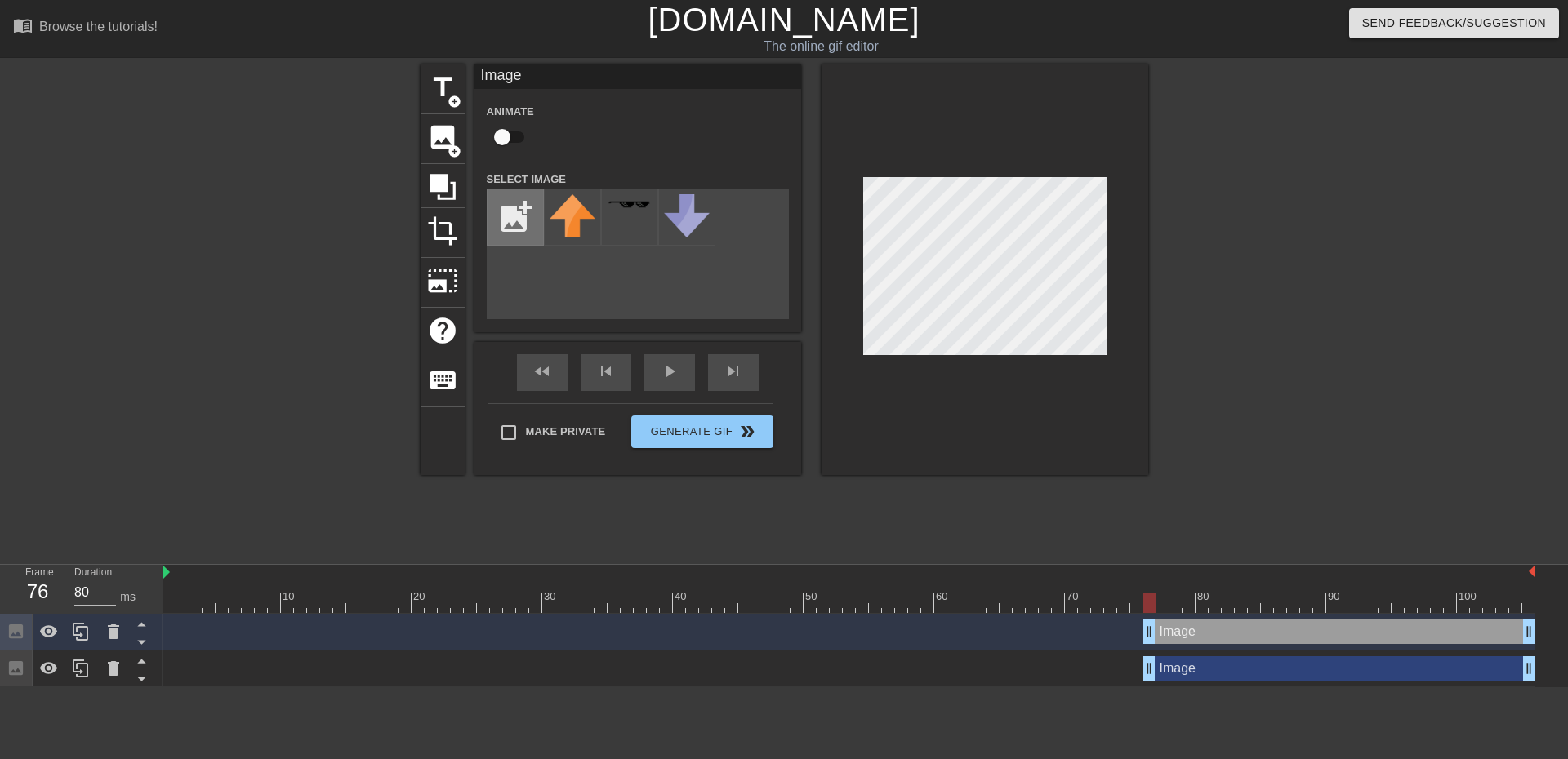
click at [510, 218] on input "file" at bounding box center [515, 217] width 55 height 55
type input "C:\fakepath\abstract-black-3d-blocks-background-600nw-303382874.webp"
click at [588, 221] on img at bounding box center [572, 211] width 45 height 33
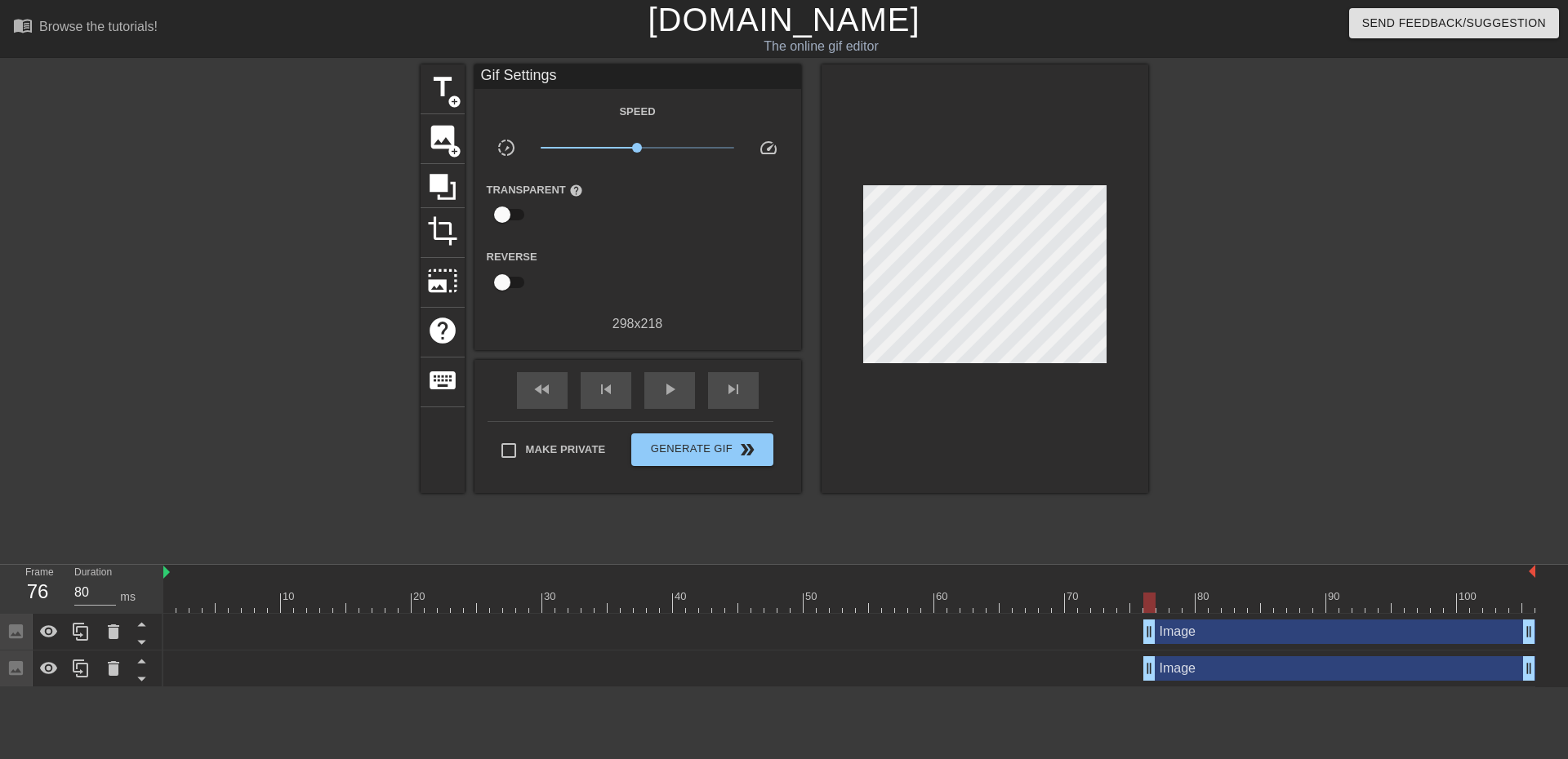
click at [1325, 356] on div at bounding box center [1289, 308] width 245 height 489
click at [449, 99] on span "add_circle" at bounding box center [454, 101] width 14 height 14
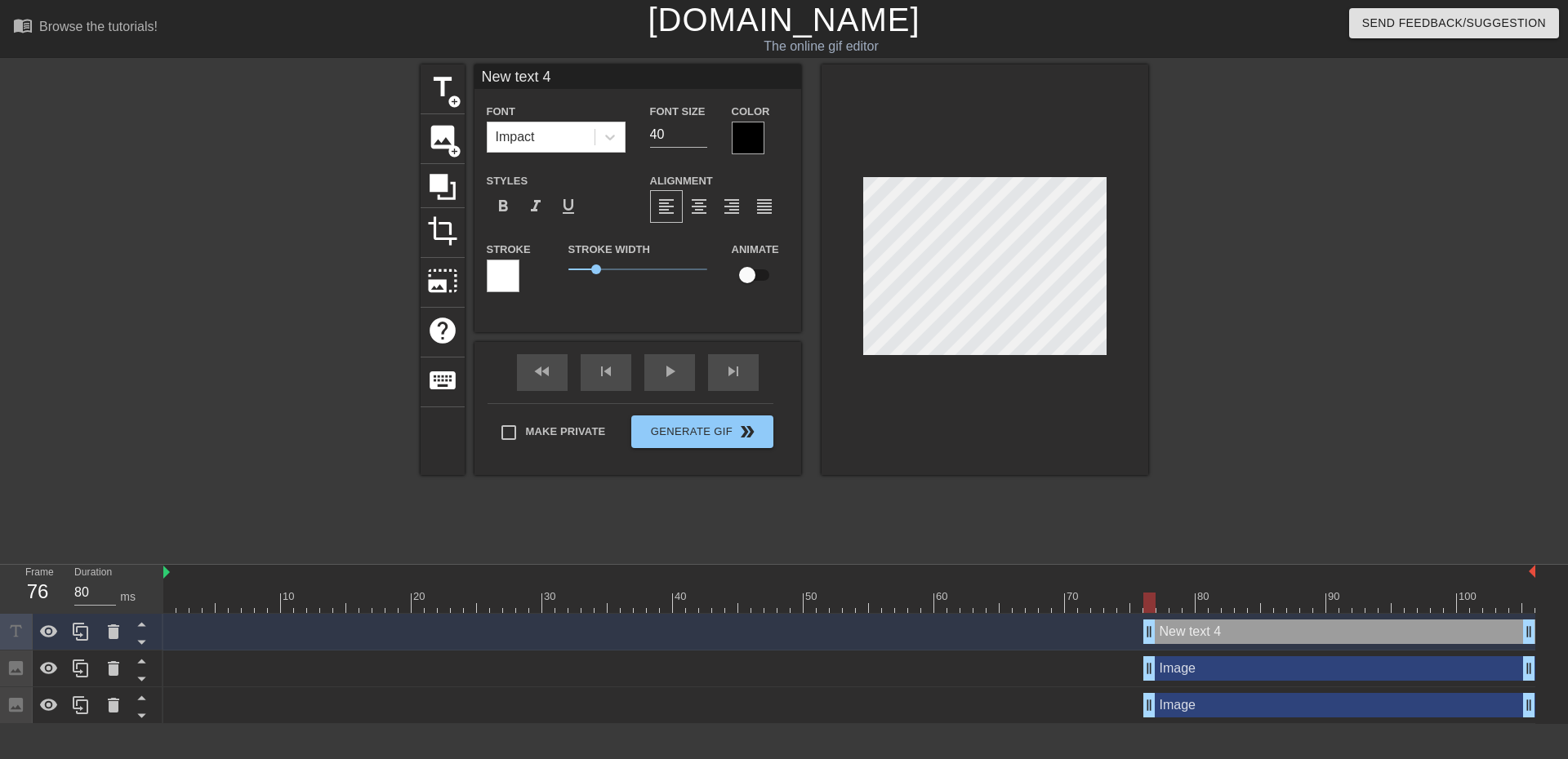
scroll to position [2, 4]
type input "m"
type textarea "m"
type input "mo"
type textarea "mo"
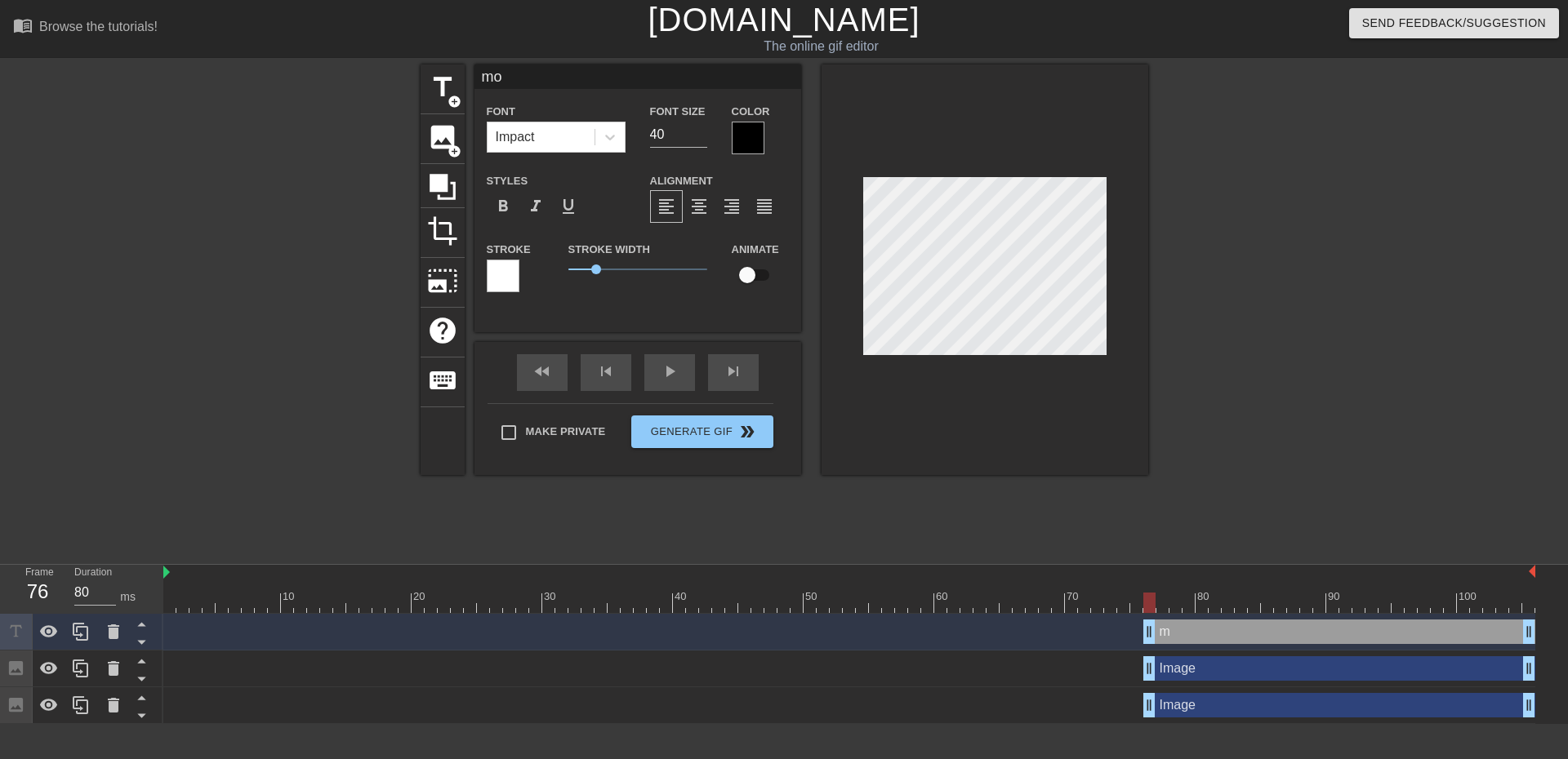
type input "mor"
type textarea "mor"
type input "more"
type textarea "more"
type input "more"
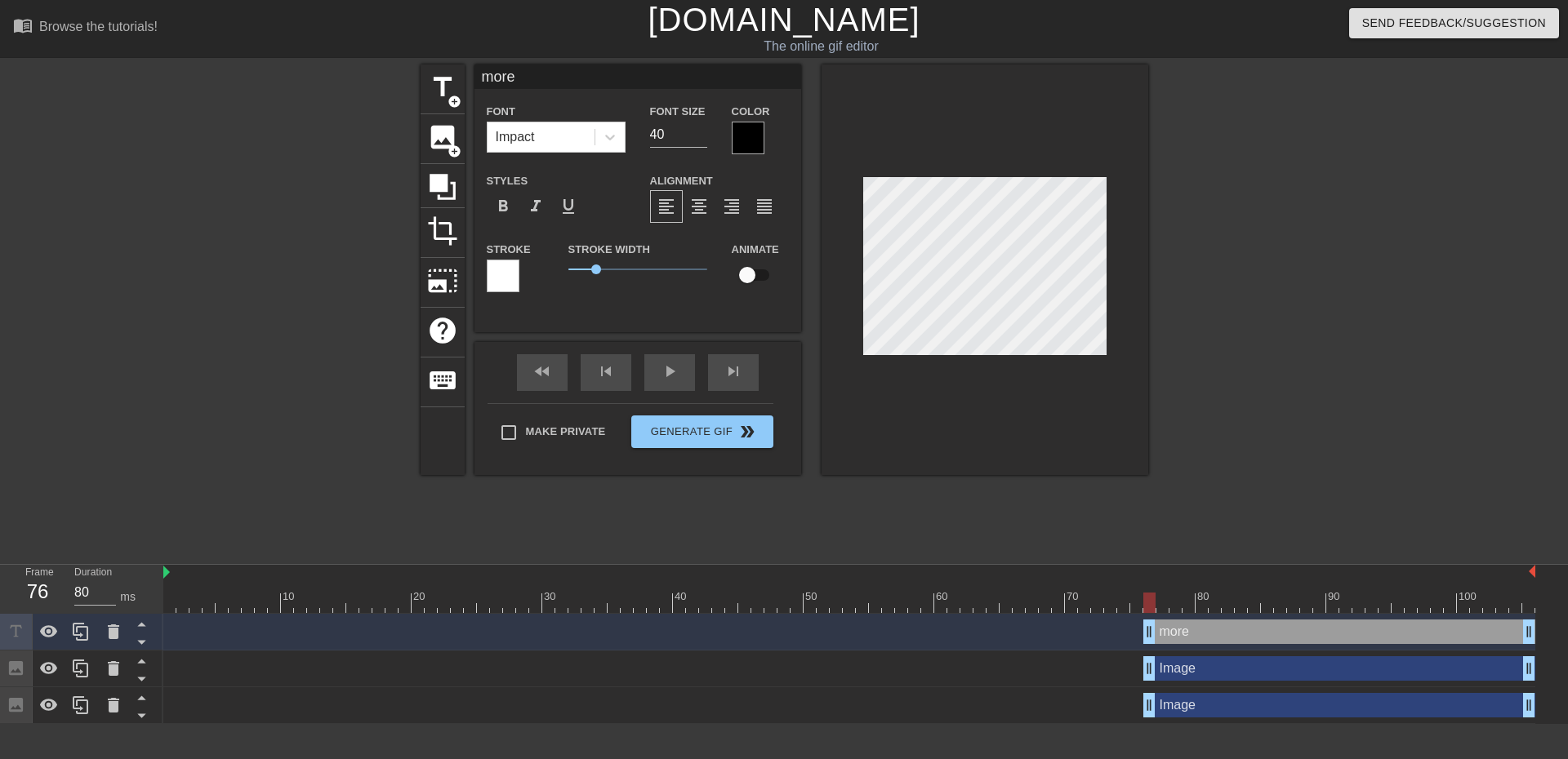
type textarea "more"
type input "more S"
type textarea "more SP"
type input "more SPO"
type textarea "more SPO"
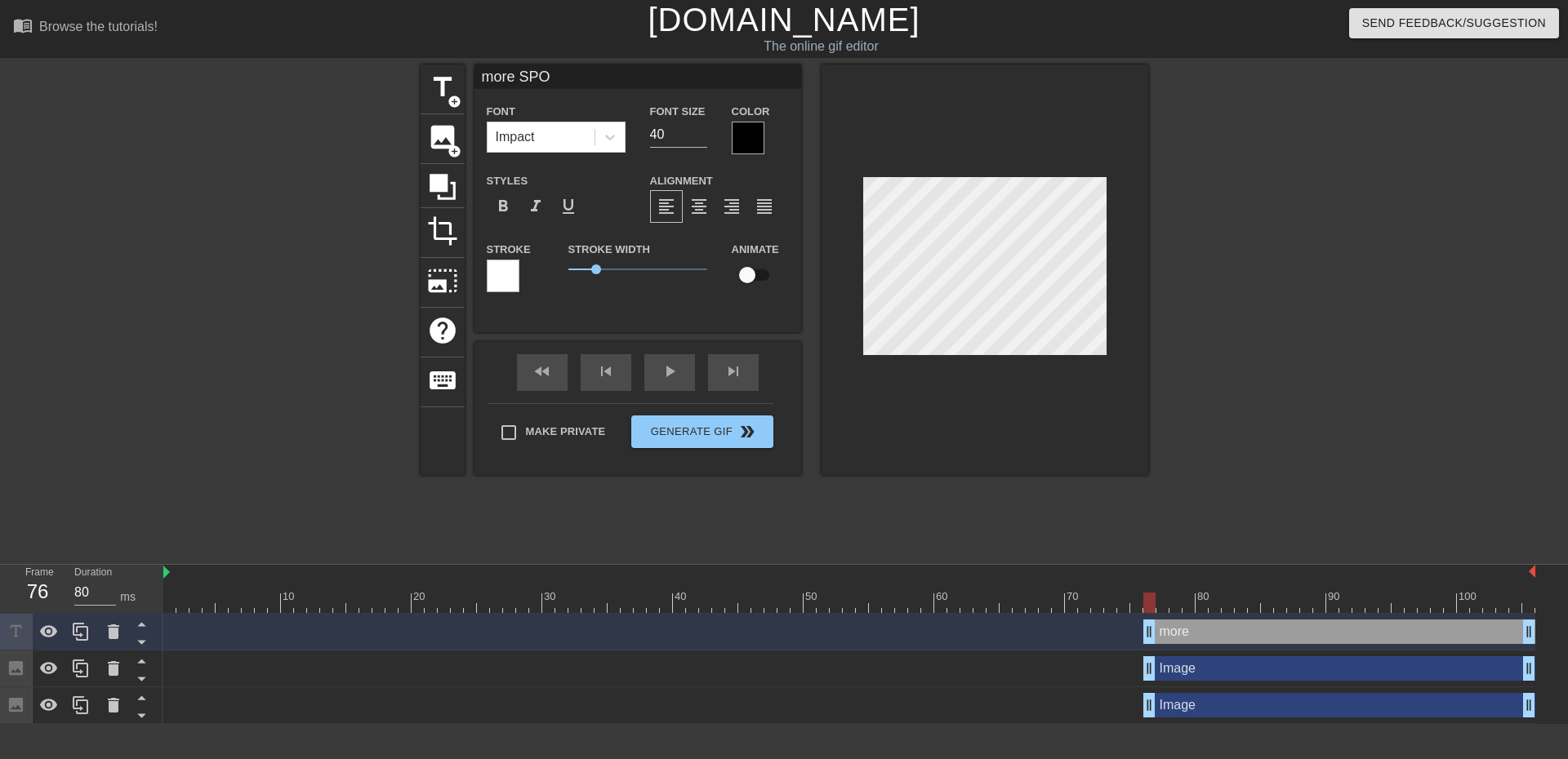
type input "more SPOA"
type textarea "more SPOA"
type input "more SPOAM"
type textarea "more SPOAM"
type input "more SPOA"
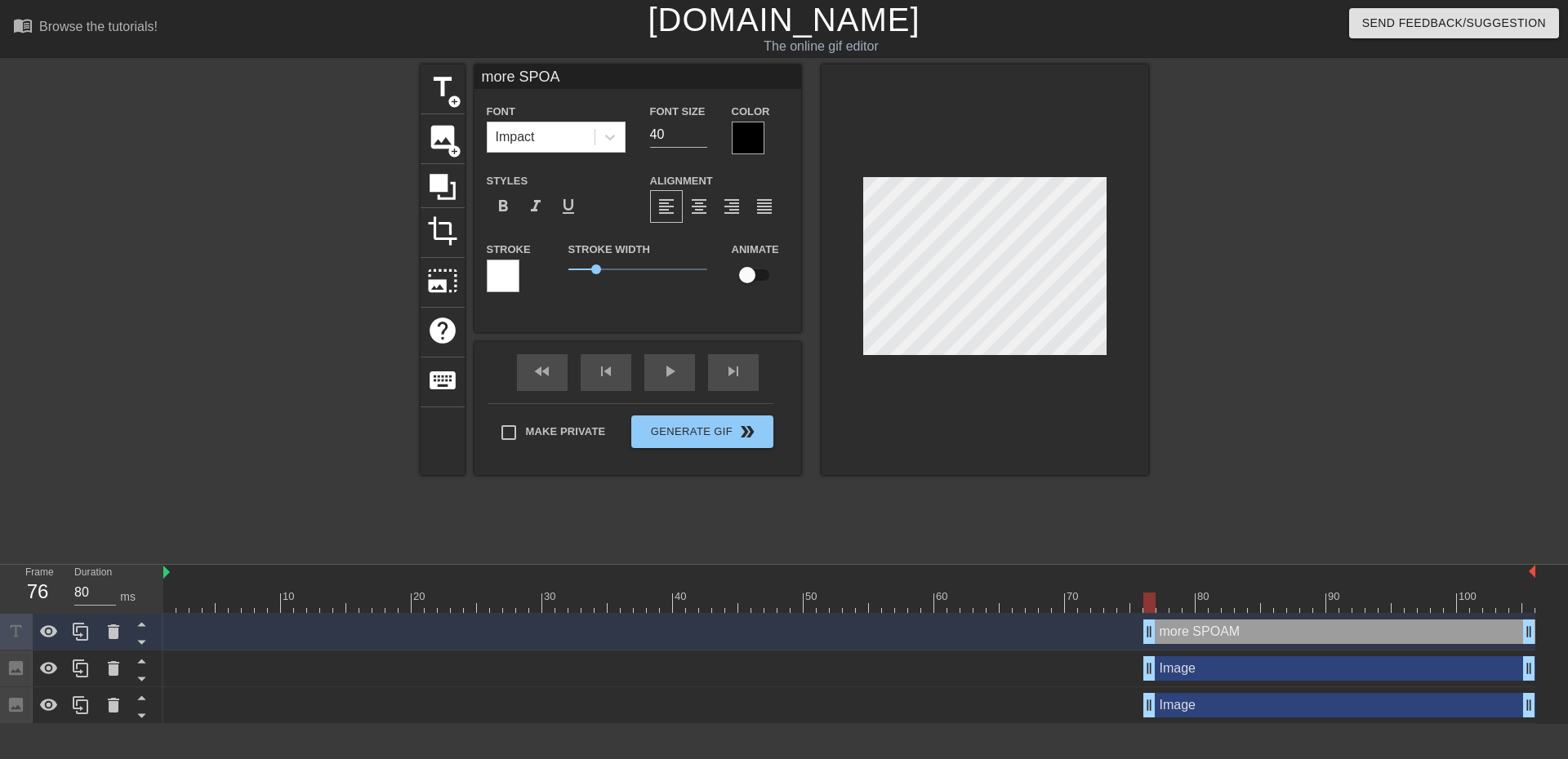
type textarea "more SPOA"
type input "more SPO"
type textarea "more SPO"
type input "more SP"
type textarea "more SP"
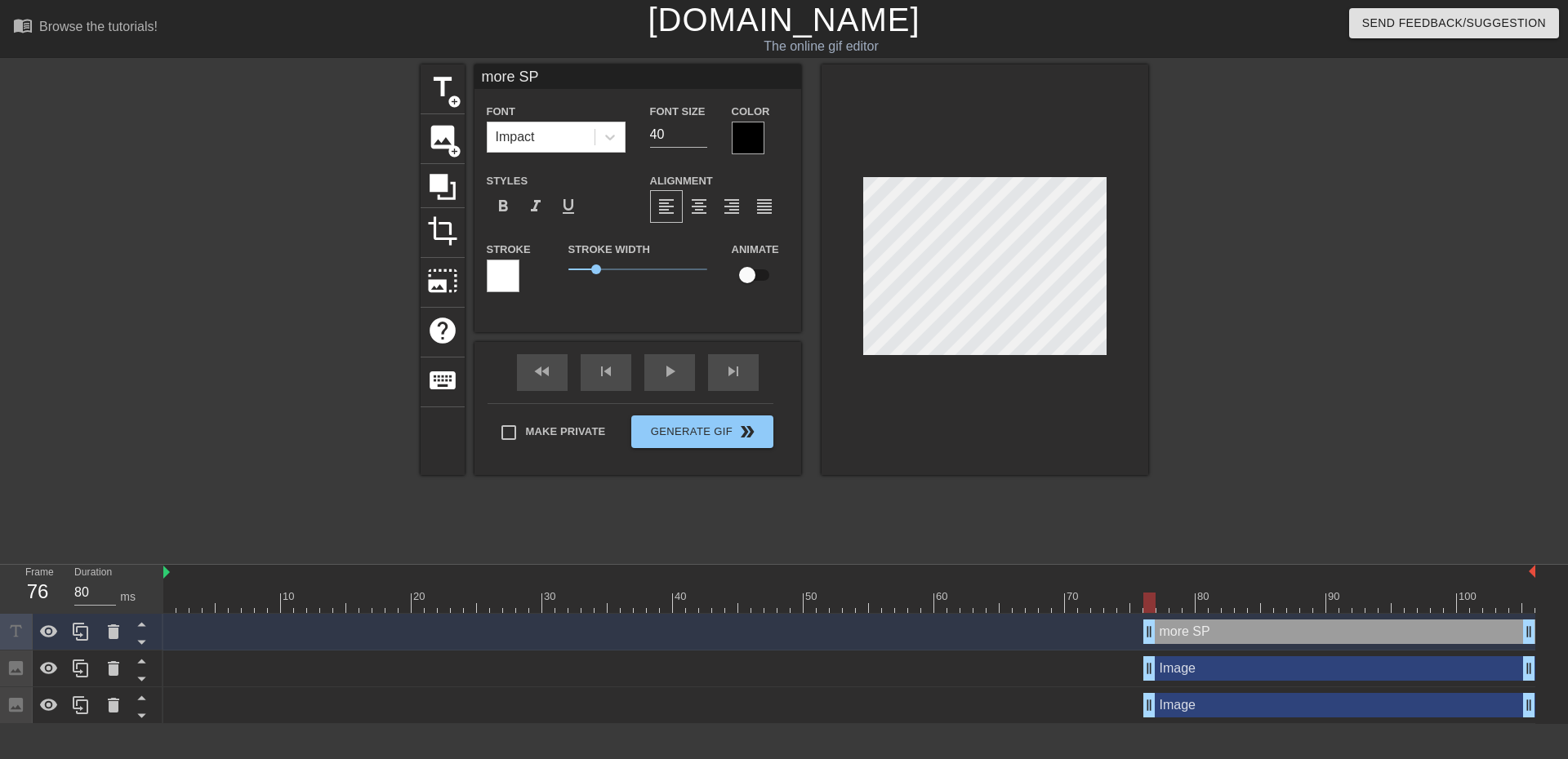
type input "more SPA"
type textarea "more SPA"
type input "more SPAM"
type textarea "more SPAM"
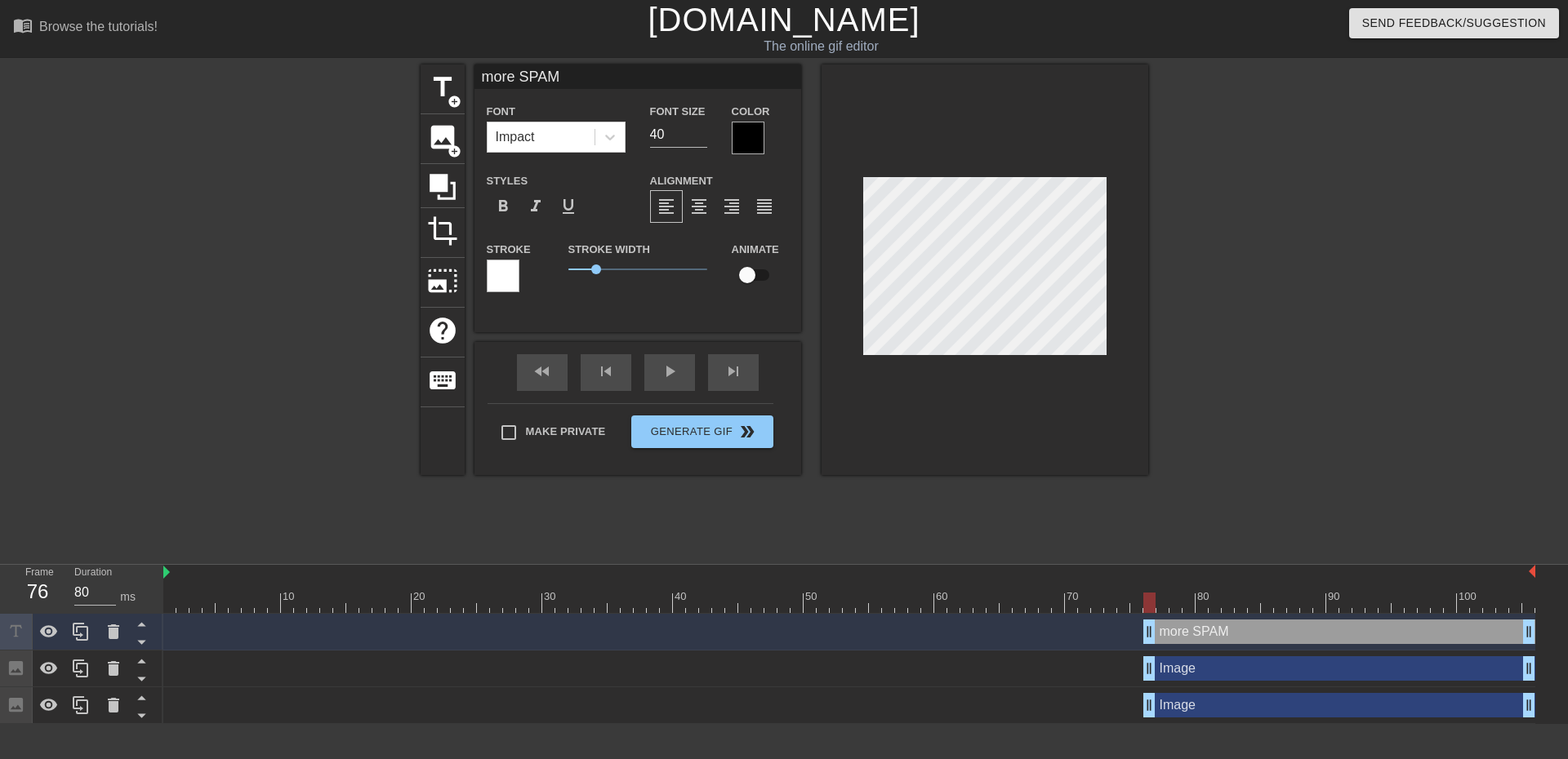
type input "more SPAM!"
type textarea "more SPAM!"
type input "more SPAM!!"
type textarea "more SPAM!!"
type input "more SPAM!!!"
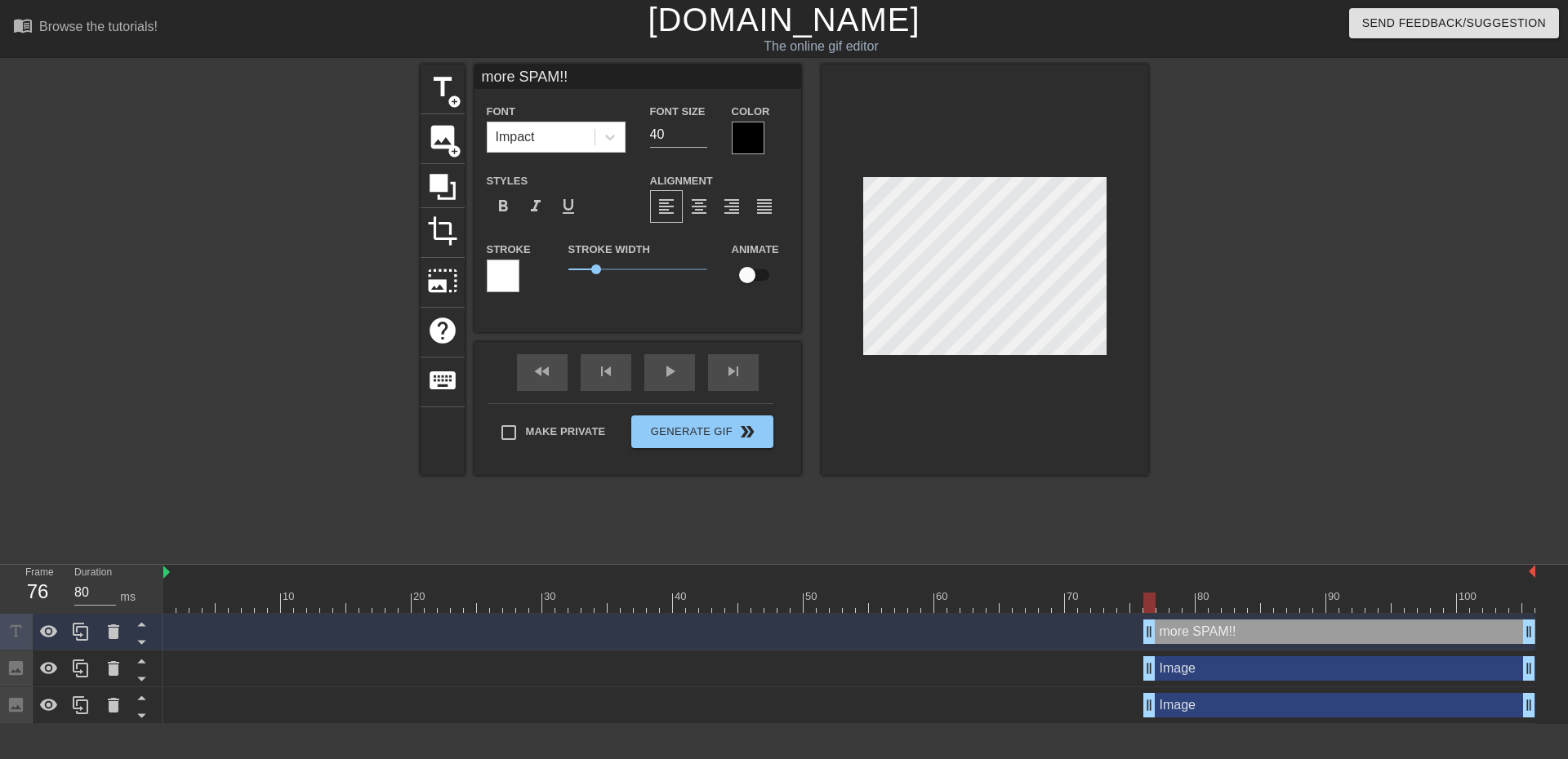
type textarea "more SPAM!!!"
drag, startPoint x: 1319, startPoint y: 392, endPoint x: 1296, endPoint y: 389, distance: 23.2
click at [1314, 392] on div at bounding box center [1289, 308] width 245 height 489
drag, startPoint x: 1330, startPoint y: 348, endPoint x: 1243, endPoint y: 337, distance: 87.7
click at [1328, 347] on div at bounding box center [1289, 308] width 245 height 489
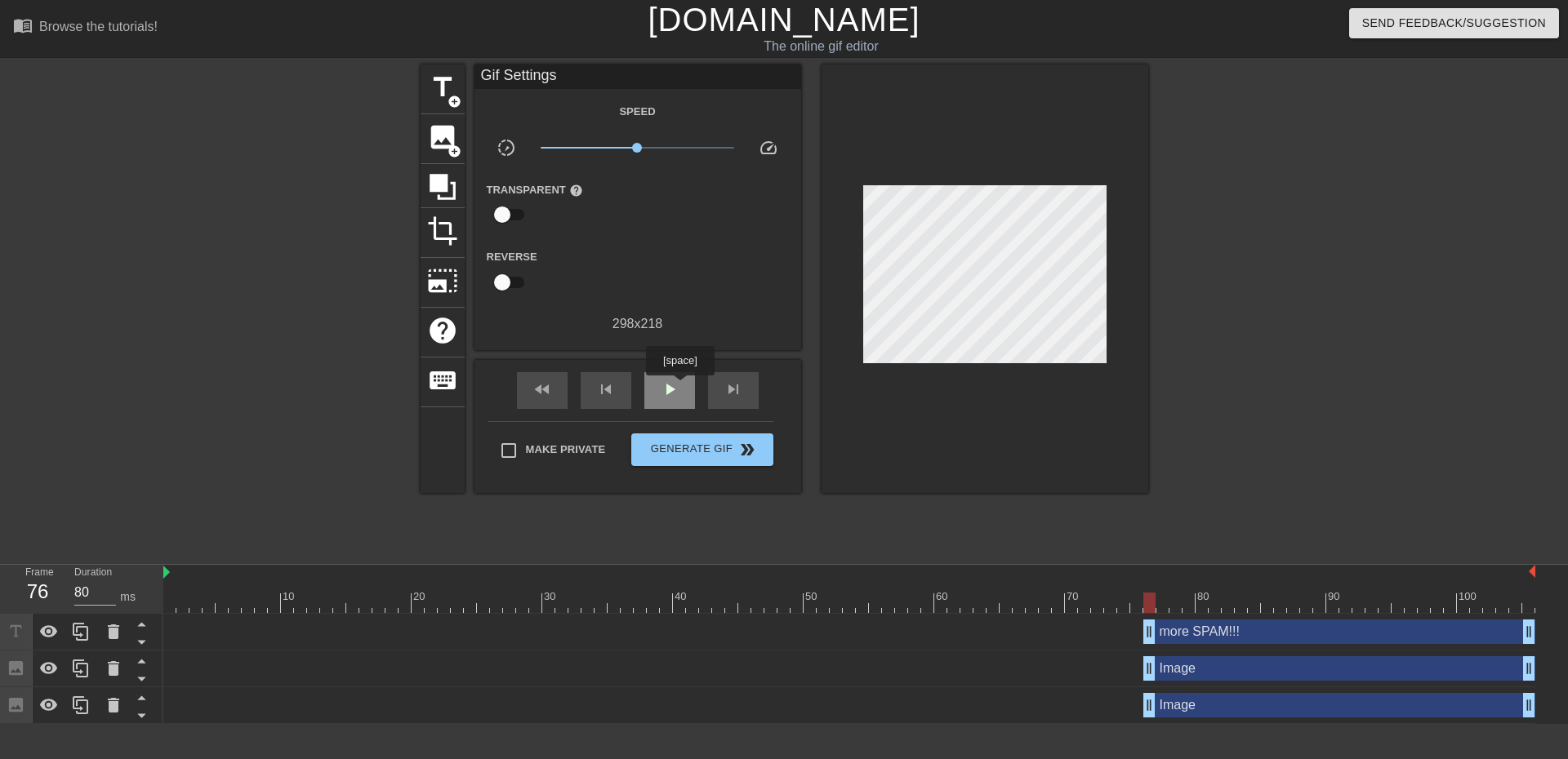
click at [680, 387] on div "play_arrow" at bounding box center [669, 390] width 50 height 36
click at [658, 391] on div "pause" at bounding box center [669, 390] width 50 height 36
click at [1230, 673] on div "Image drag_handle drag_handle" at bounding box center [1339, 667] width 392 height 25
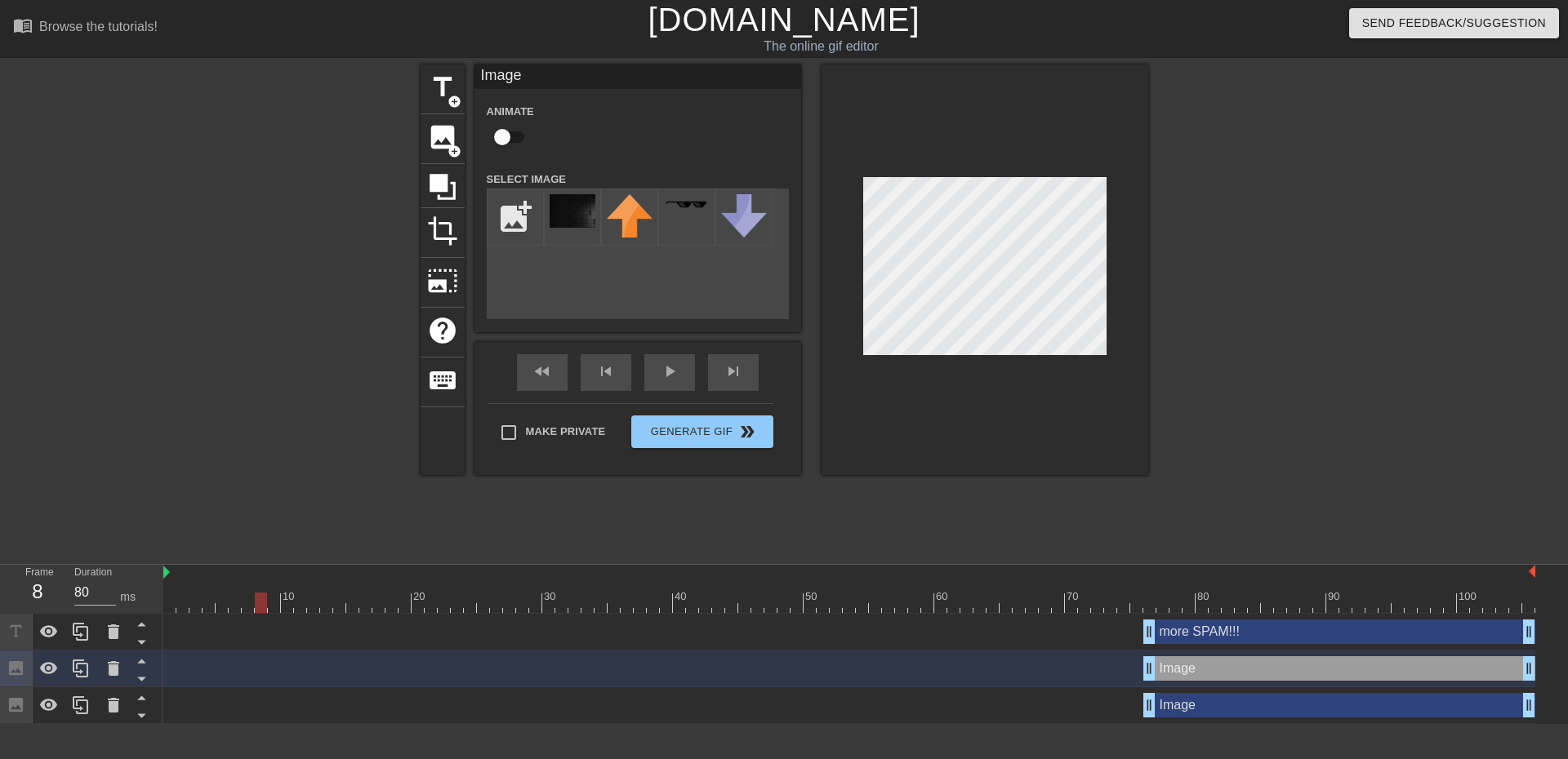
click at [1233, 709] on div "Image drag_handle drag_handle" at bounding box center [1339, 705] width 392 height 25
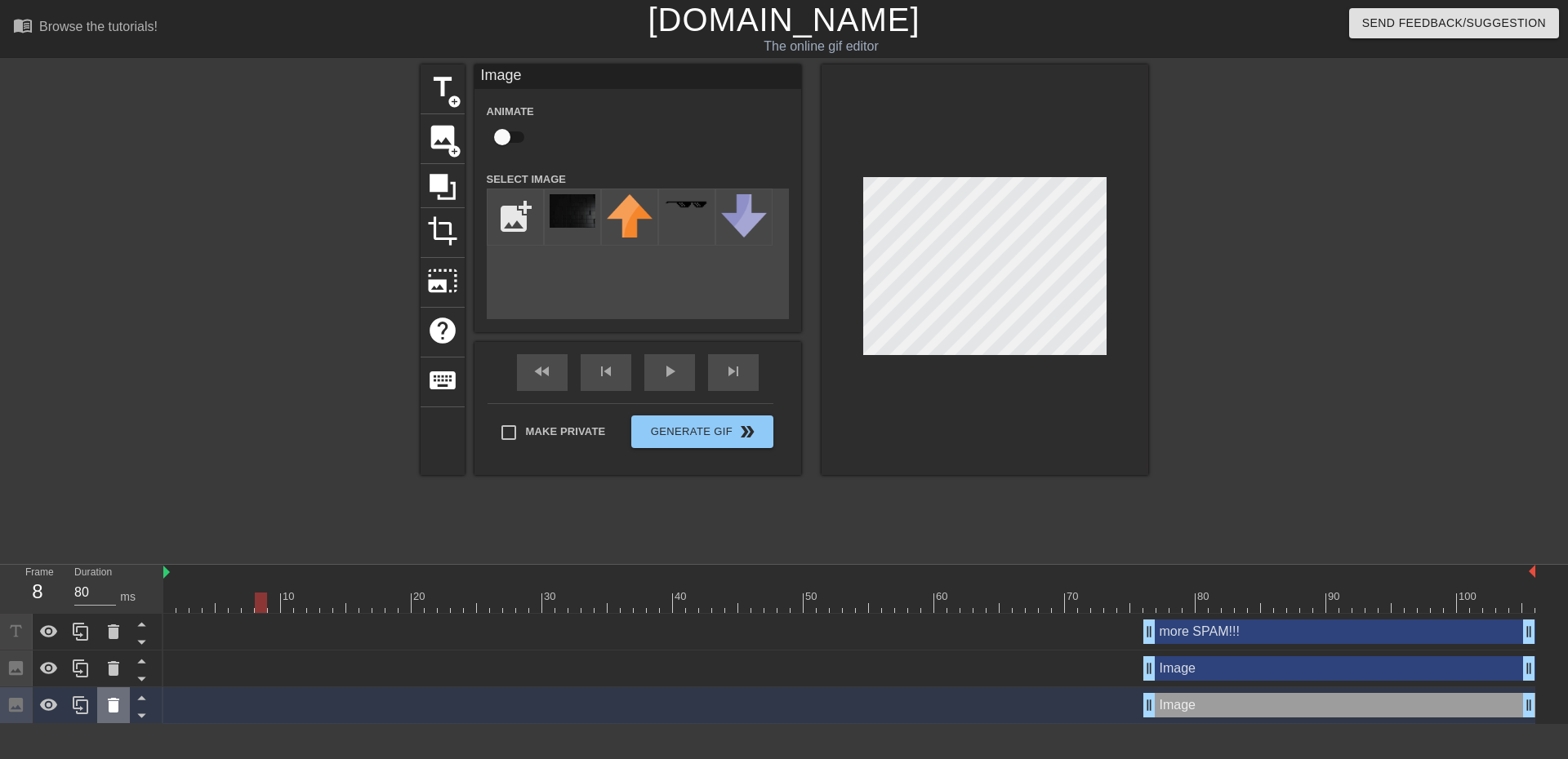
click at [111, 711] on icon at bounding box center [113, 705] width 12 height 15
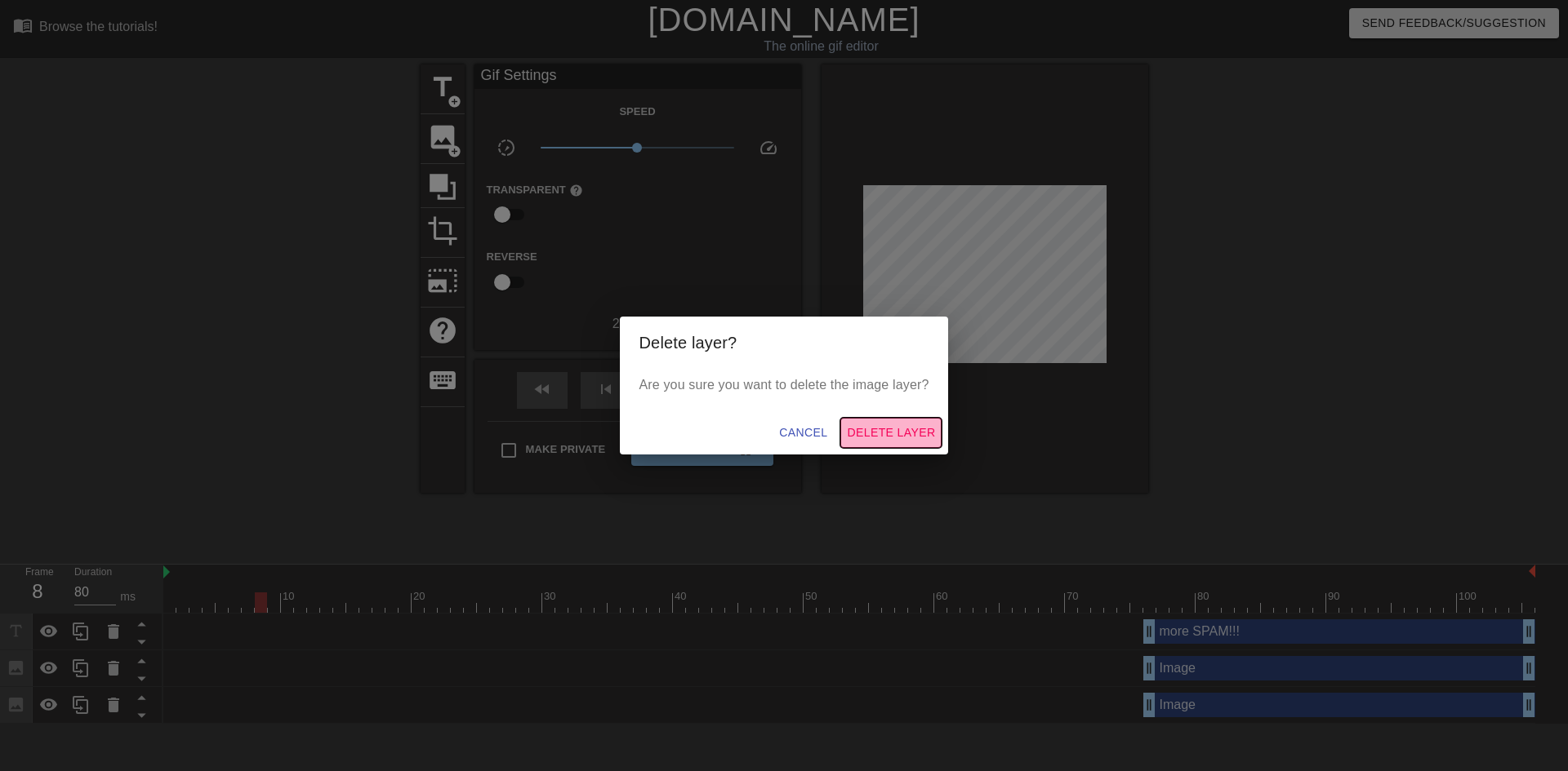
click at [870, 425] on span "Delete Layer" at bounding box center [891, 432] width 89 height 21
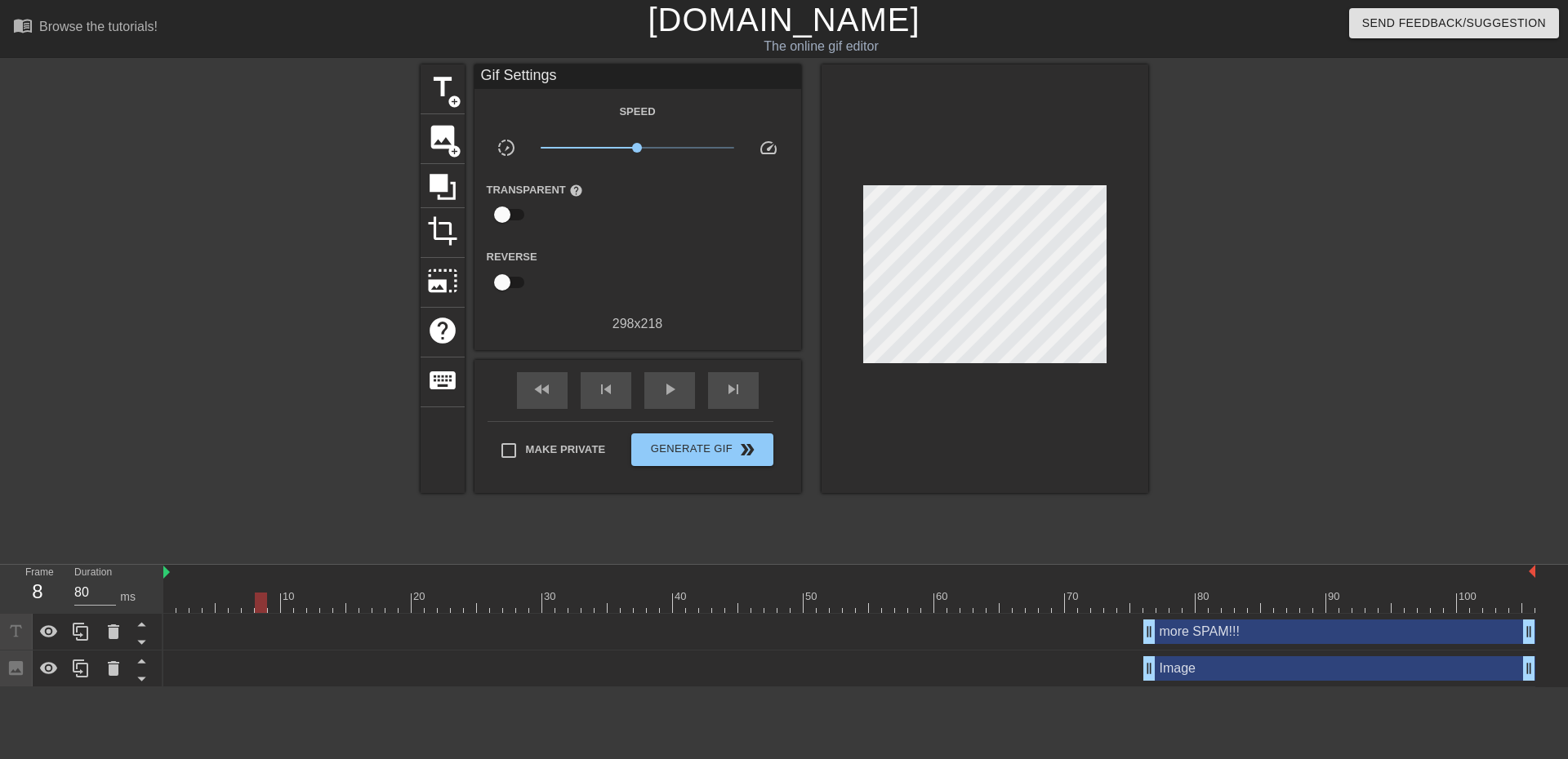
click at [1287, 436] on div at bounding box center [1289, 308] width 245 height 489
click at [695, 446] on span "Generate Gif double_arrow" at bounding box center [701, 450] width 128 height 20
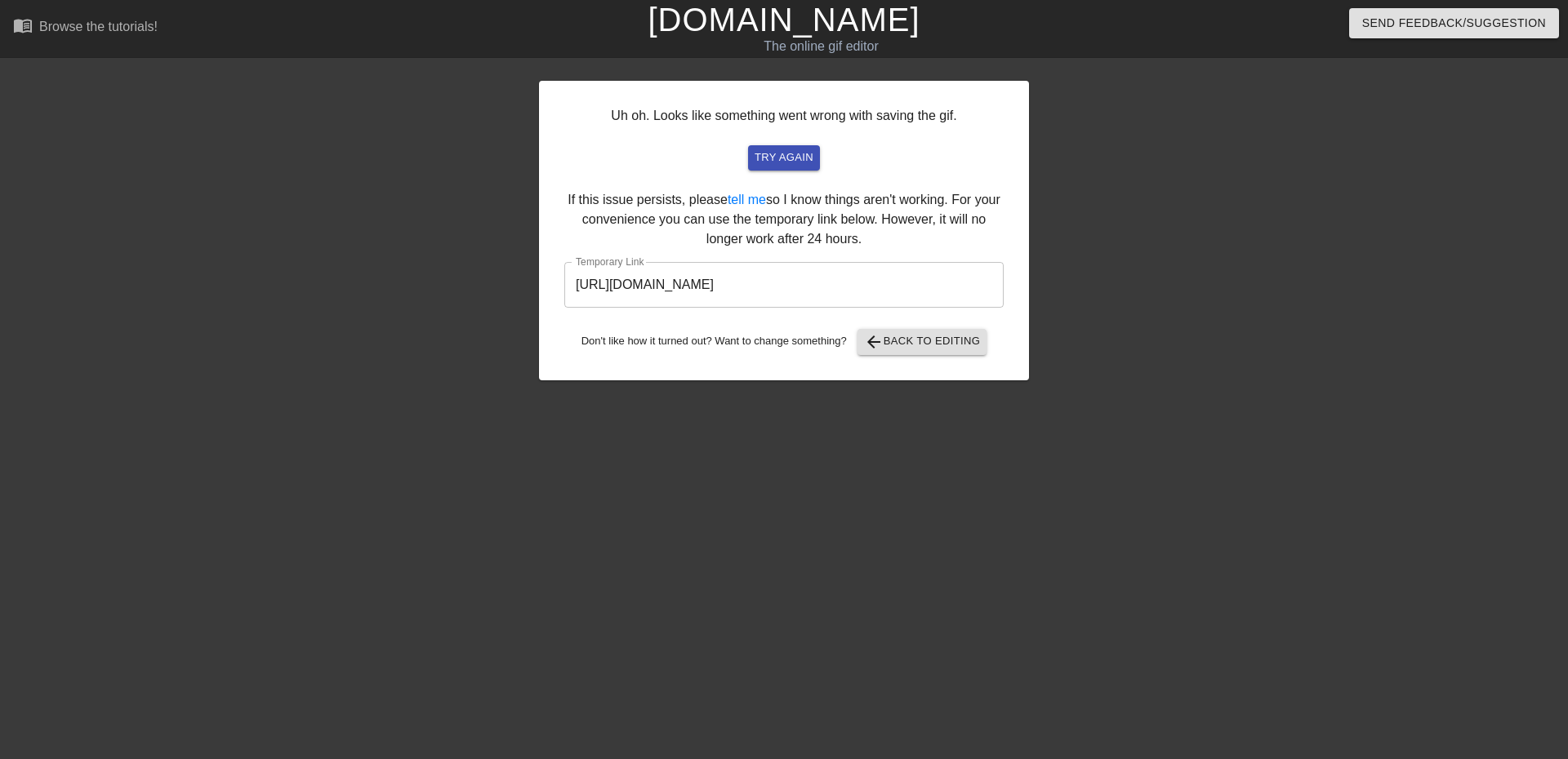
click at [874, 289] on input "[URL][DOMAIN_NAME]" at bounding box center [784, 285] width 439 height 45
drag, startPoint x: 874, startPoint y: 289, endPoint x: 951, endPoint y: 411, distance: 144.3
click at [1451, 476] on div "Uh oh. Looks like something went wrong with saving the gif. try again If this i…" at bounding box center [784, 308] width 1568 height 489
click at [973, 346] on span "arrow_back Back to Editing" at bounding box center [922, 342] width 117 height 20
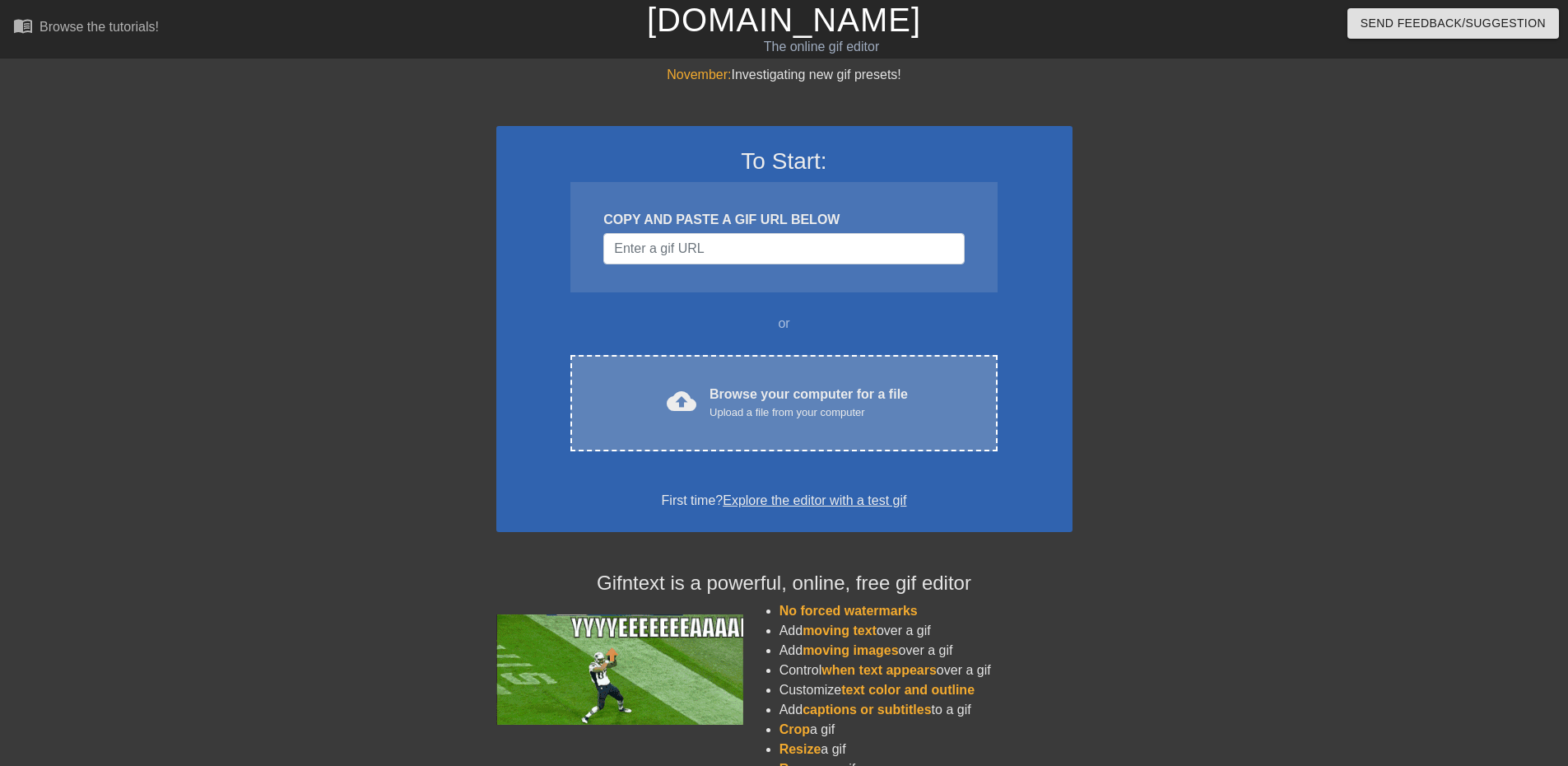
click at [756, 387] on div "Browse your computer for a file Upload a file from your computer" at bounding box center [809, 402] width 199 height 36
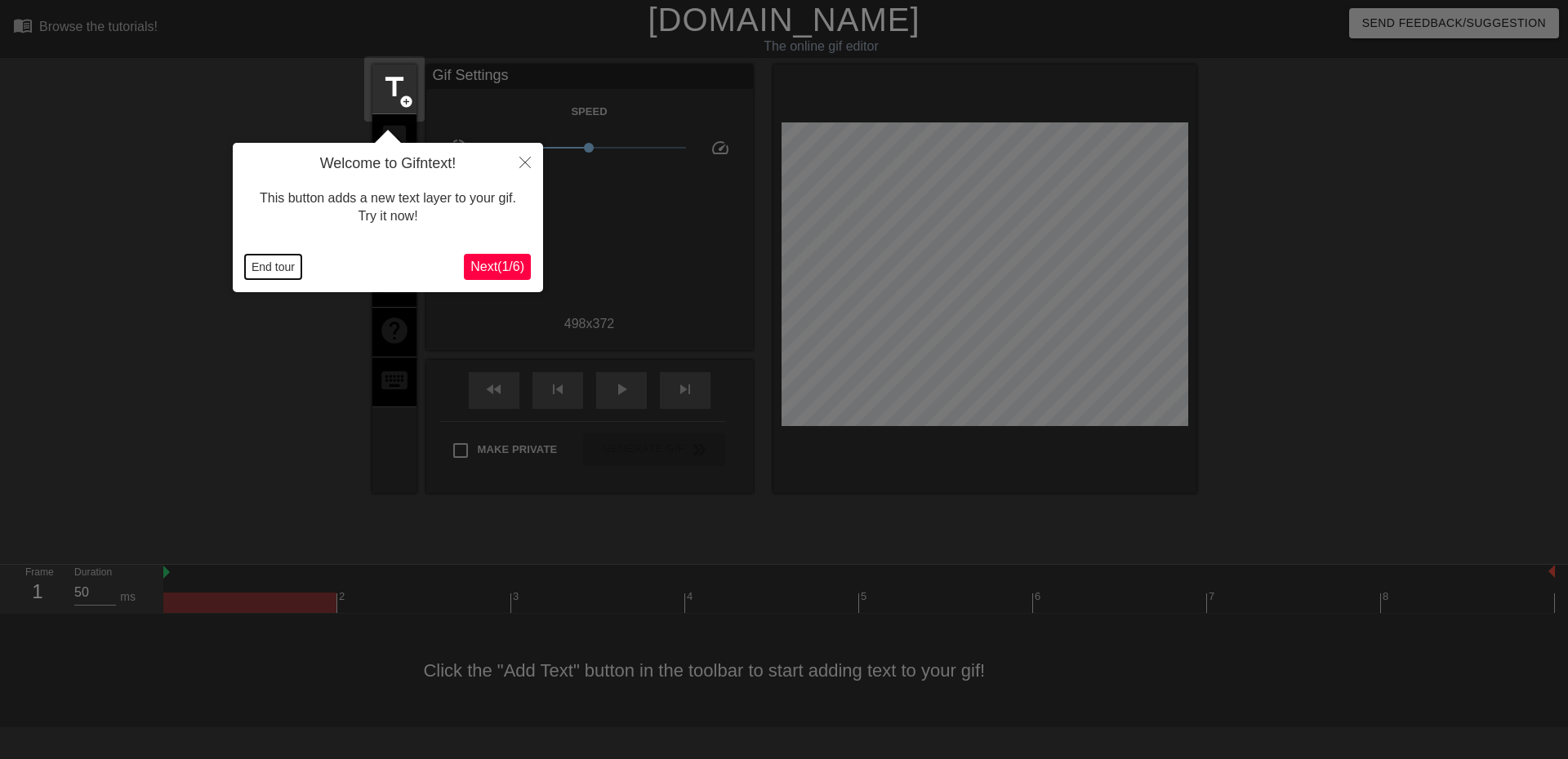
click at [289, 274] on button "End tour" at bounding box center [273, 267] width 56 height 25
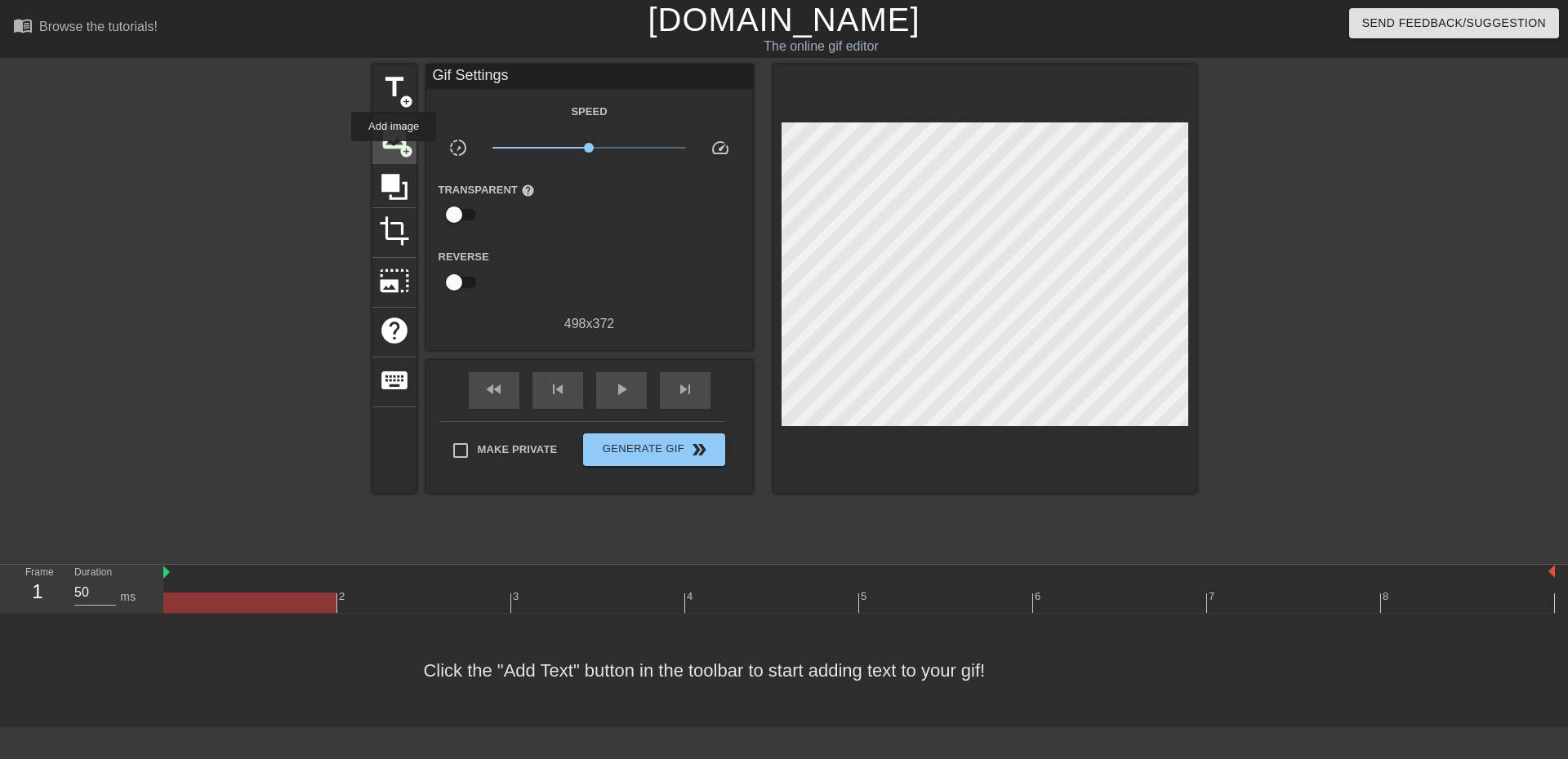
click at [394, 151] on span "image" at bounding box center [394, 137] width 31 height 31
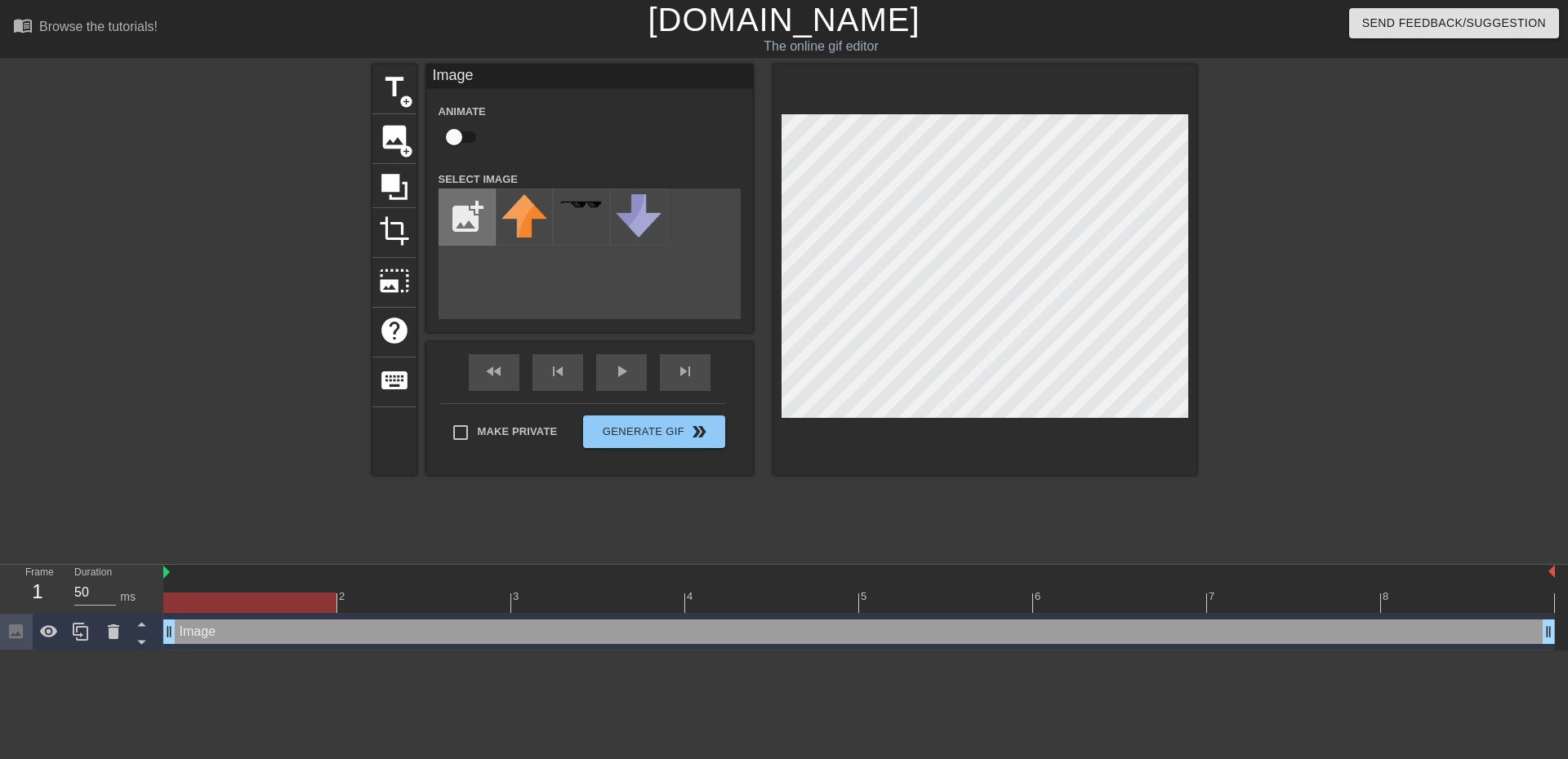
click at [468, 225] on input "file" at bounding box center [467, 217] width 55 height 55
type input "C:\fakepath\71Ee42D2wjL.jpg"
click at [517, 212] on img at bounding box center [524, 217] width 45 height 45
drag, startPoint x: 1190, startPoint y: 153, endPoint x: 726, endPoint y: 536, distance: 601.7
click at [726, 536] on div "title add_circle image add_circle crop photo_size_select_large help keyboard Im…" at bounding box center [784, 308] width 823 height 489
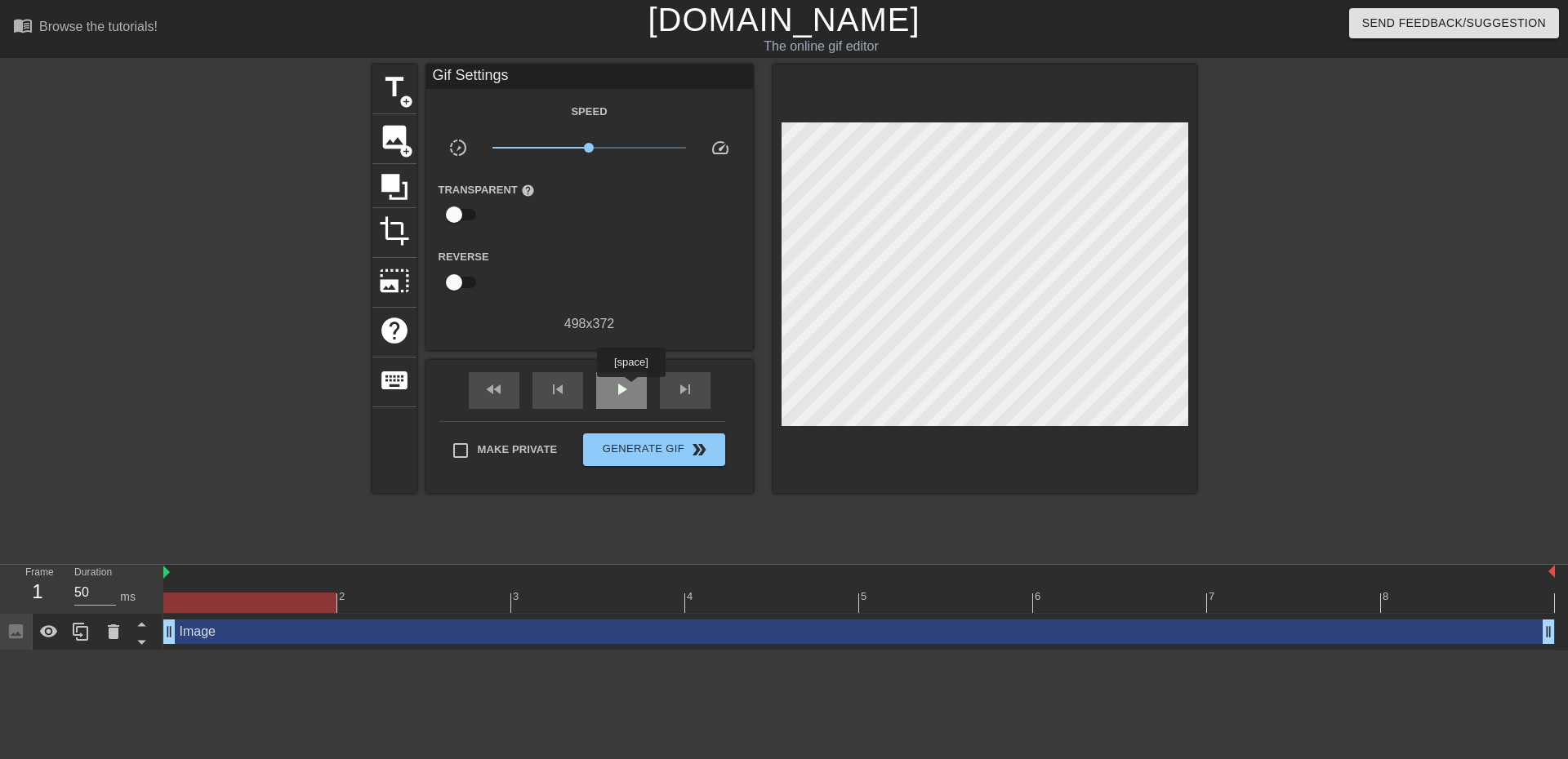
click at [630, 389] on span "play_arrow" at bounding box center [621, 389] width 20 height 20
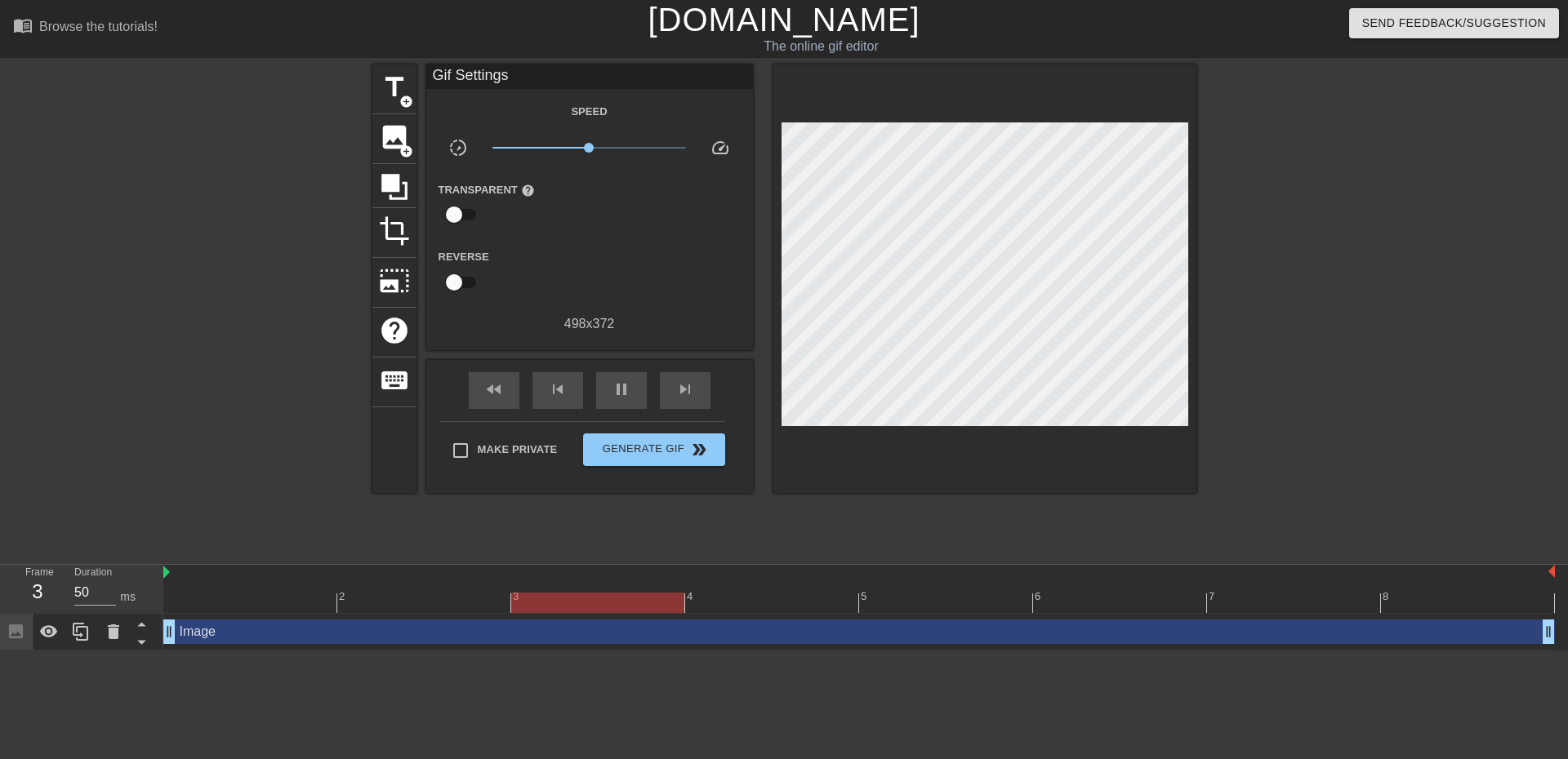
click at [1287, 348] on div at bounding box center [1338, 308] width 245 height 489
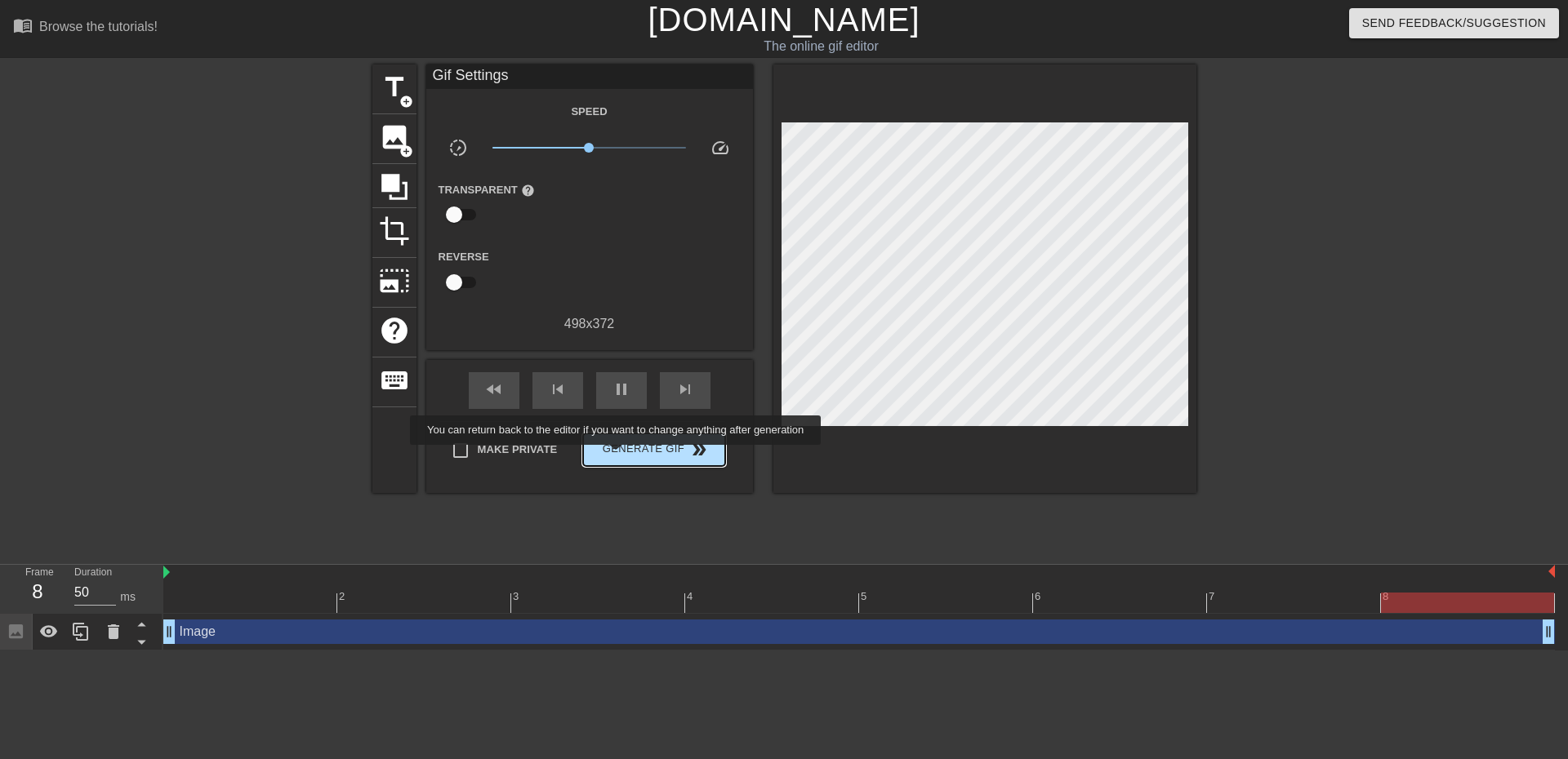
click at [618, 456] on span "Generate Gif double_arrow" at bounding box center [653, 450] width 128 height 20
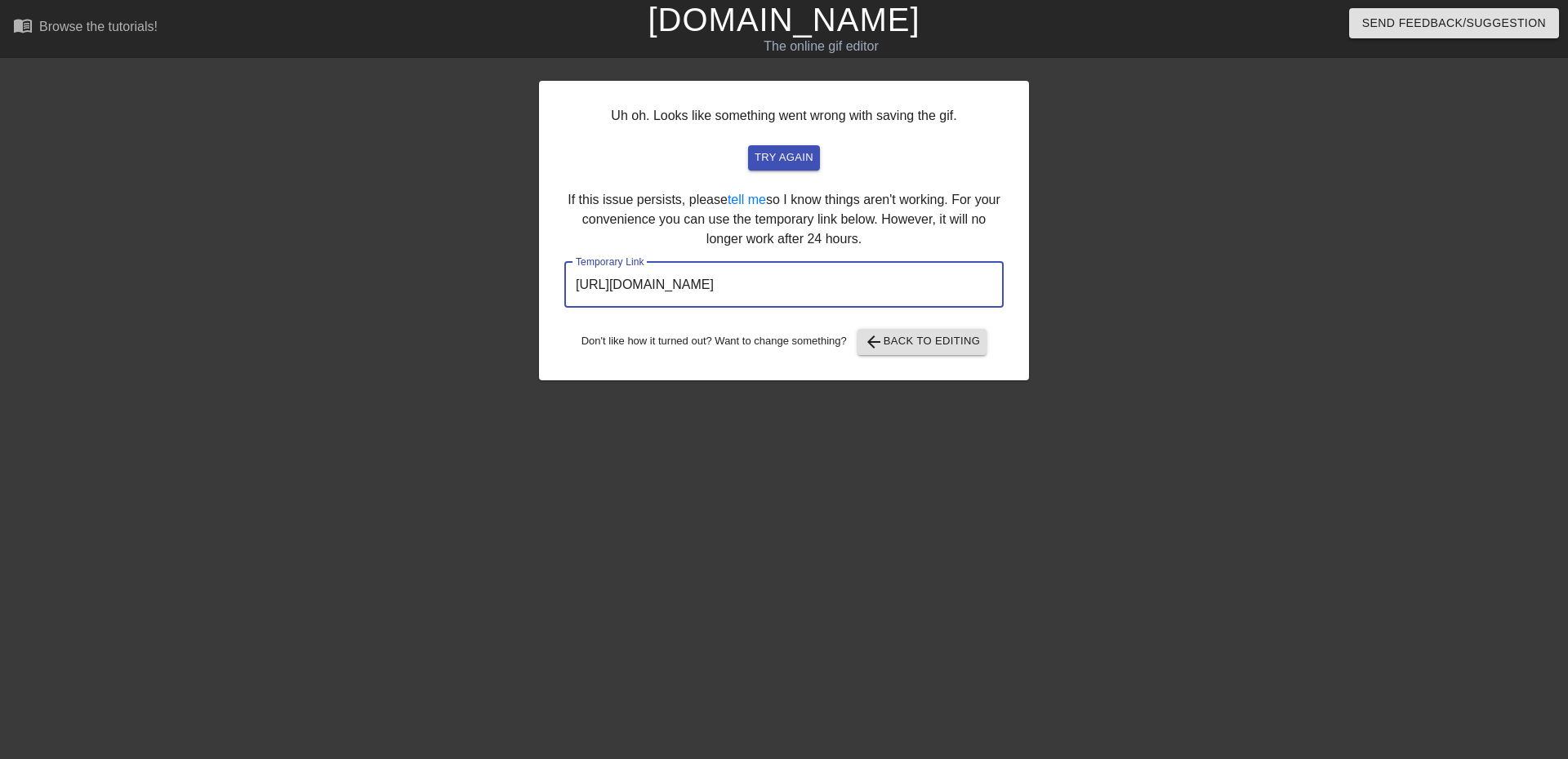
click at [881, 293] on input "https://www.gifntext.com/temp_generations/4qqkHGal.gif" at bounding box center [784, 285] width 439 height 45
